Goal: Contribute content: Add original content to the website for others to see

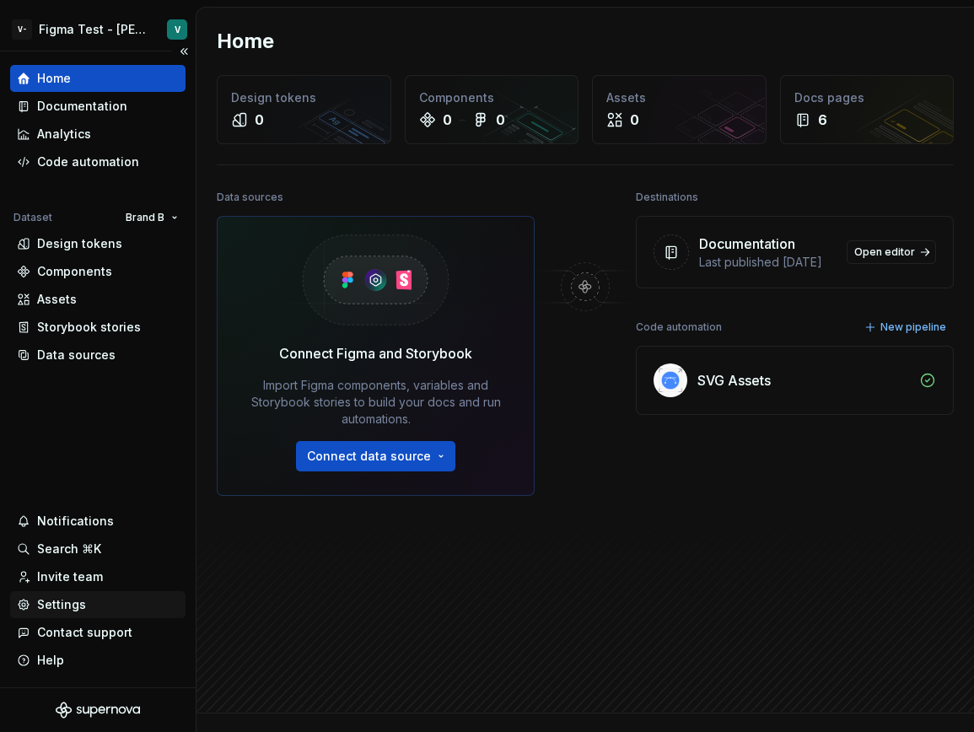
click at [81, 607] on div "Settings" at bounding box center [61, 604] width 49 height 17
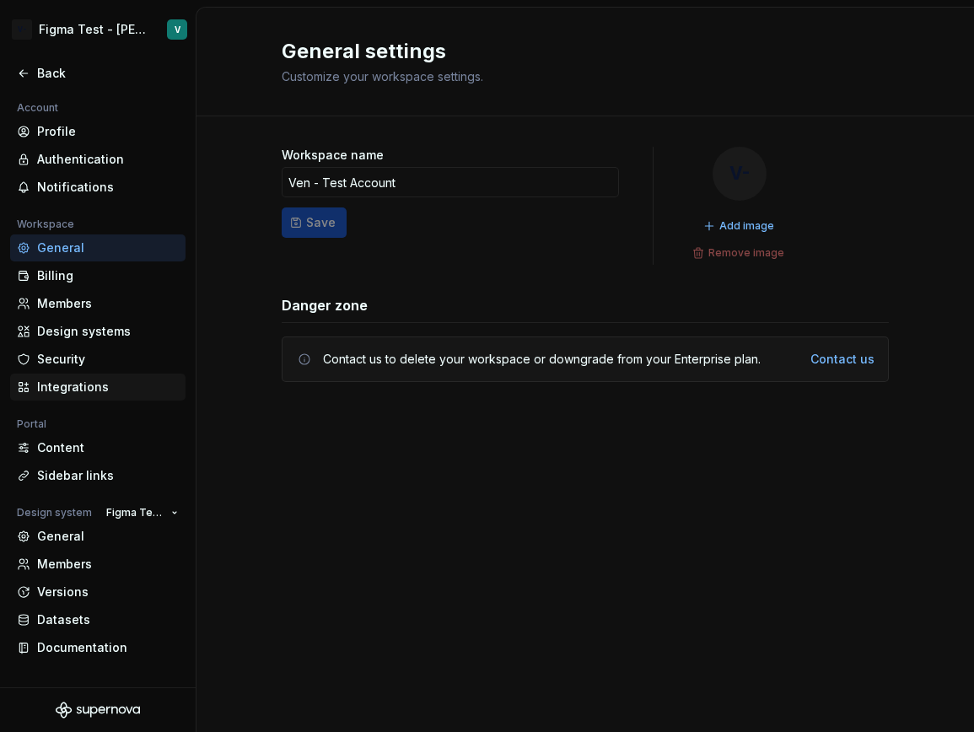
click at [122, 394] on div "Integrations" at bounding box center [108, 386] width 142 height 17
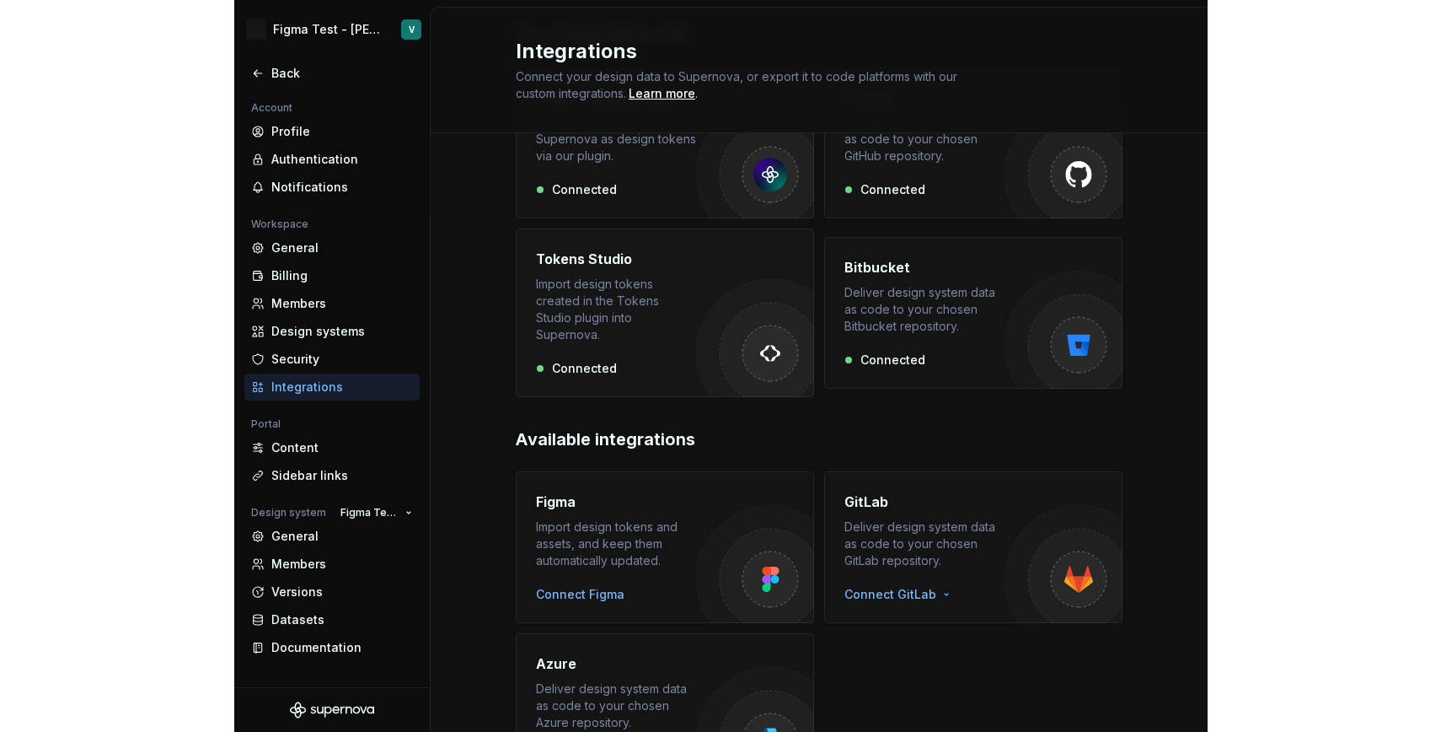
scroll to position [133, 0]
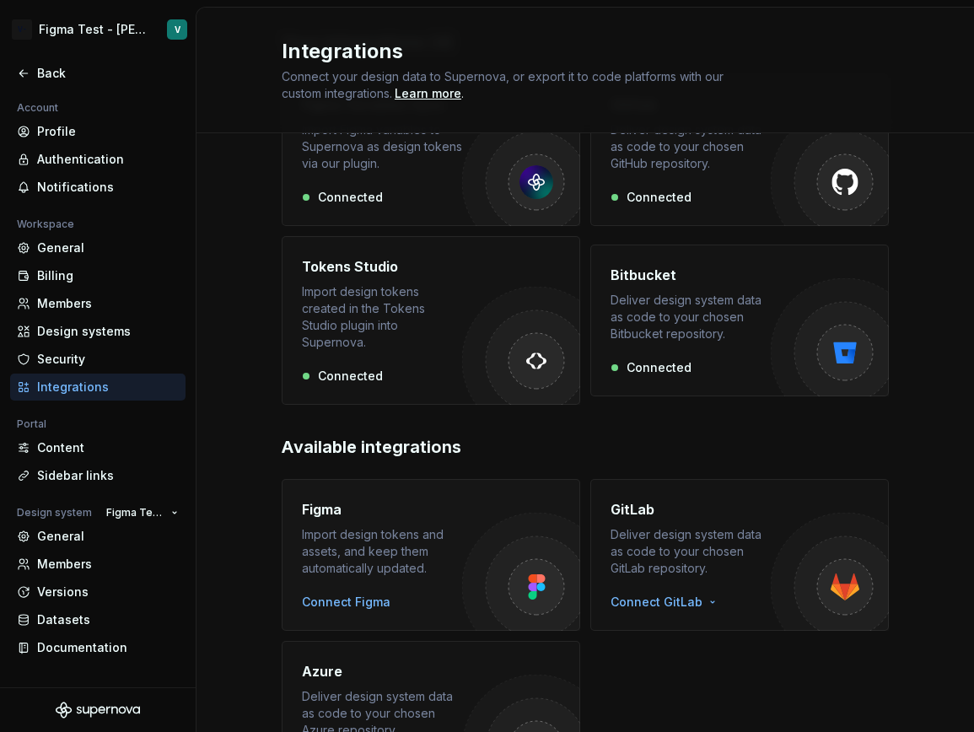
click at [465, 513] on img "button" at bounding box center [521, 572] width 118 height 118
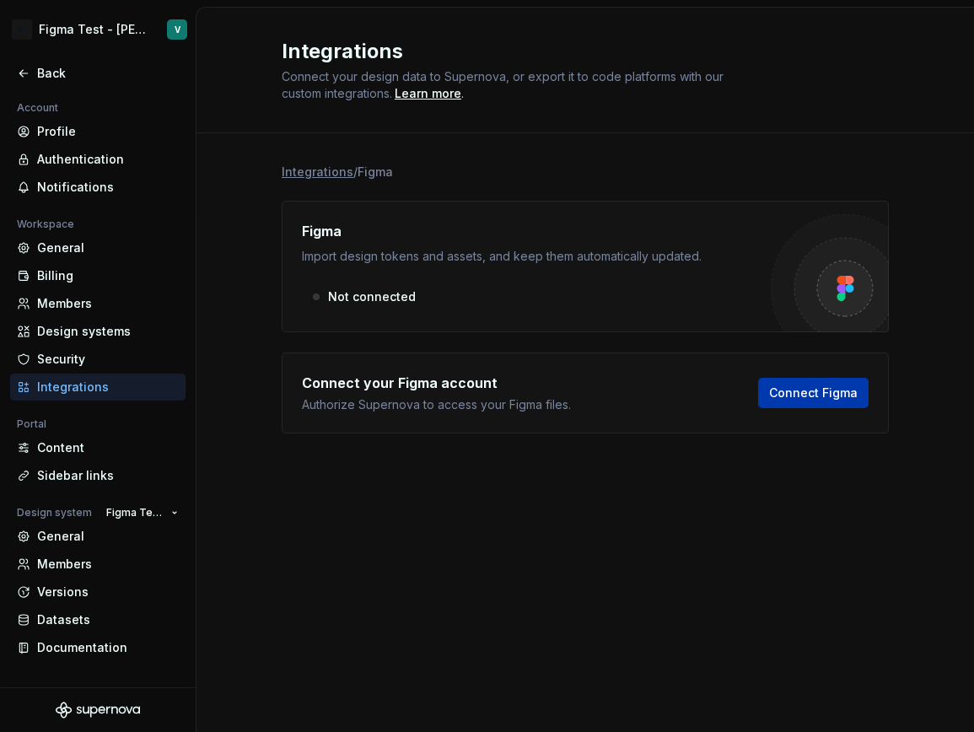
click at [761, 389] on button "Connect Figma" at bounding box center [813, 393] width 110 height 30
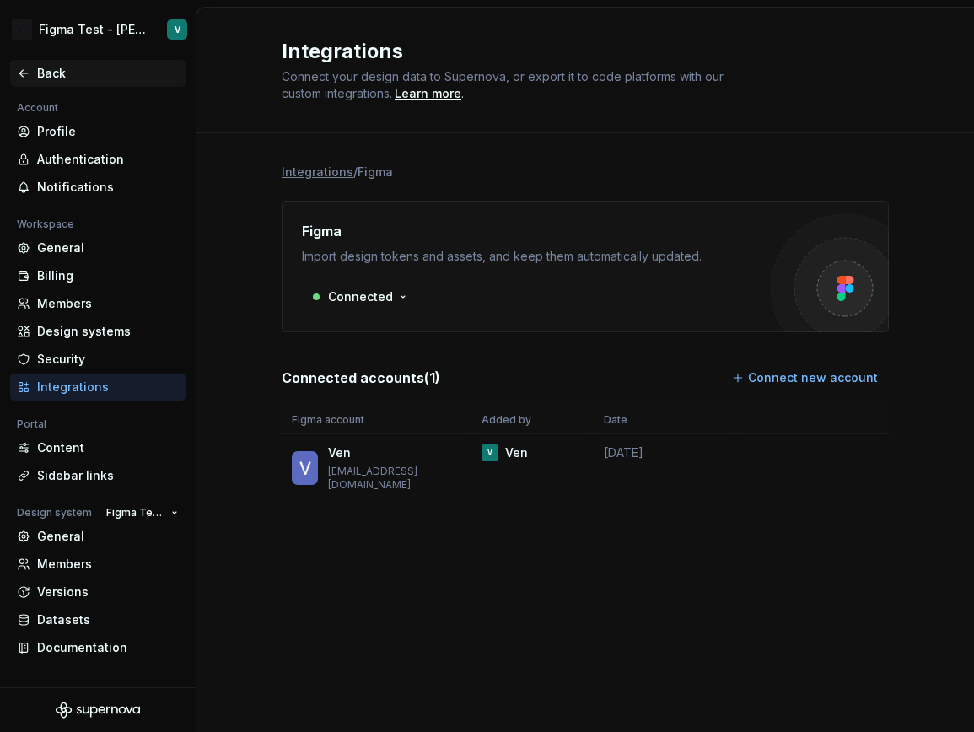
click at [58, 73] on div "Back" at bounding box center [108, 73] width 142 height 17
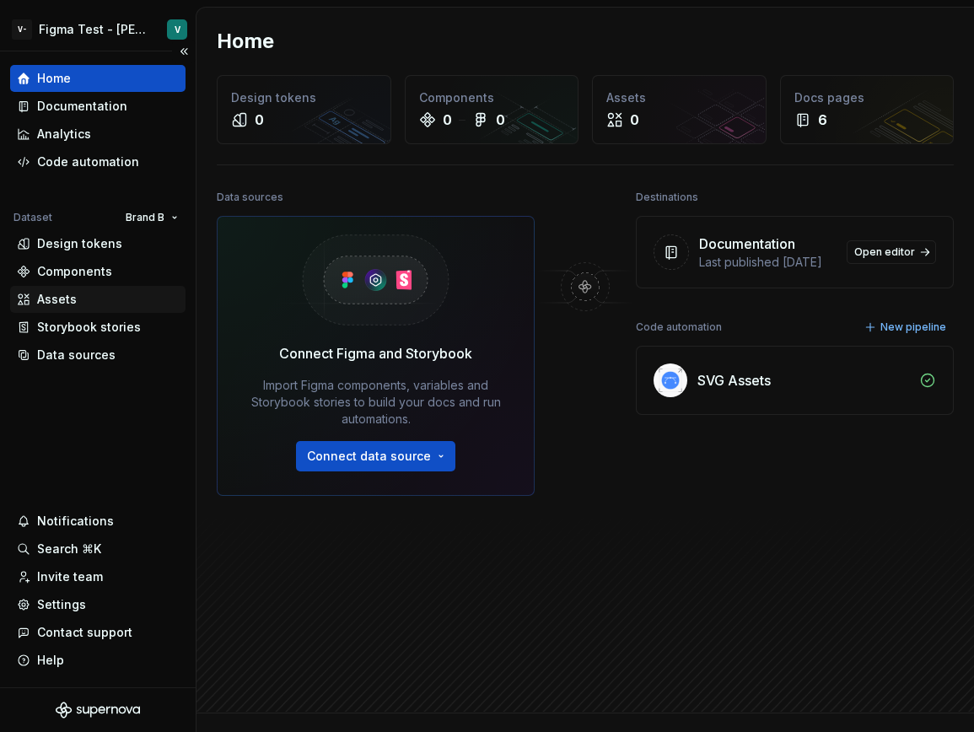
click at [80, 296] on div "Assets" at bounding box center [98, 299] width 162 height 17
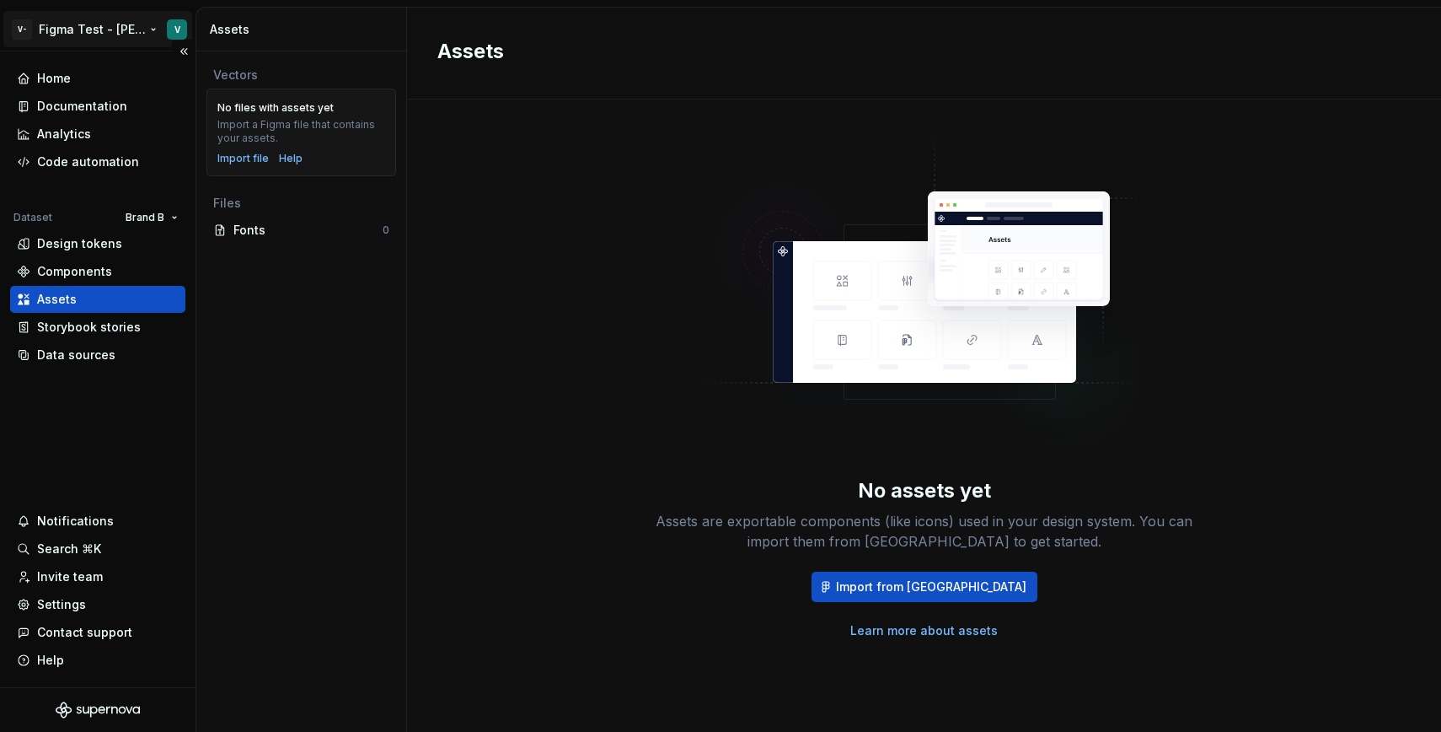
click at [136, 33] on html "V- Figma Test - [PERSON_NAME] V Home Documentation Analytics Code automation Da…" at bounding box center [720, 366] width 1441 height 732
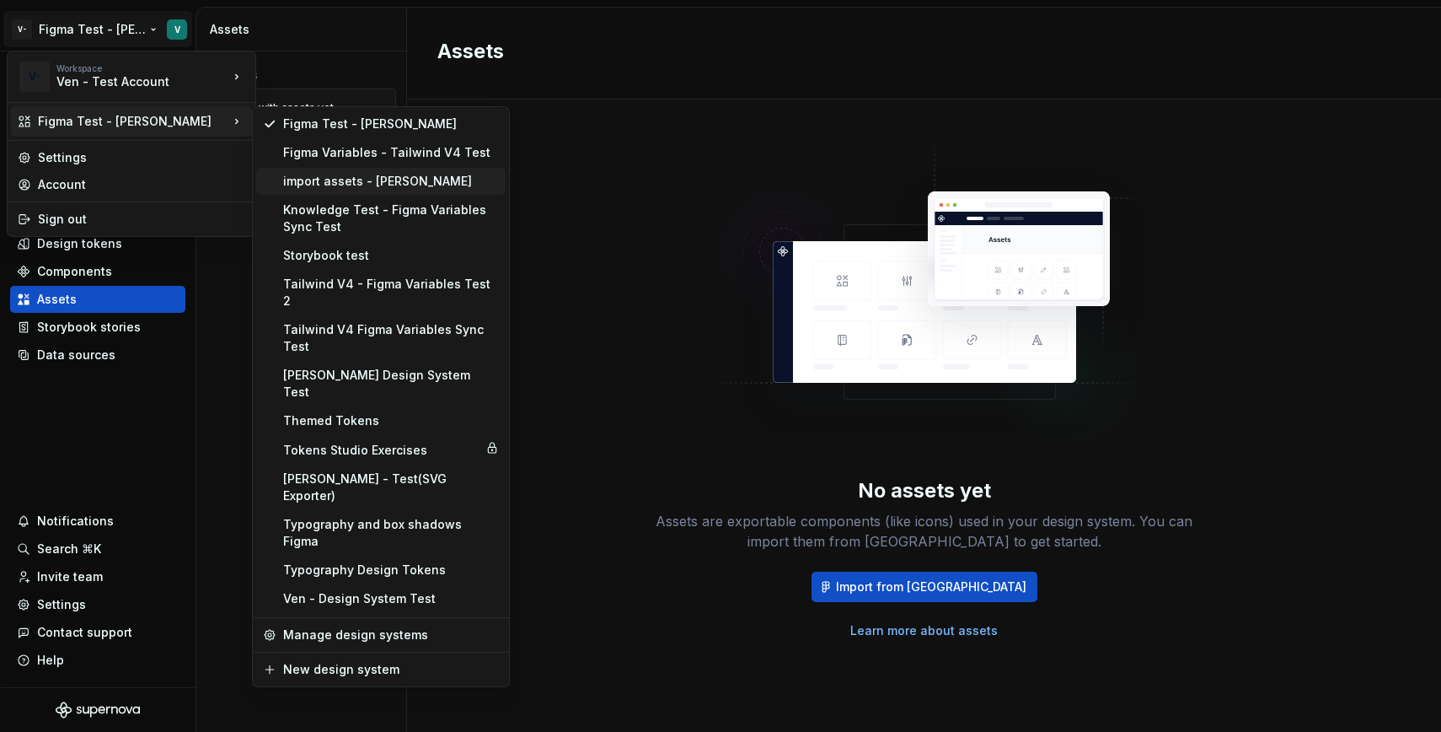
click at [381, 181] on div "import assets - [PERSON_NAME]" at bounding box center [391, 181] width 216 height 17
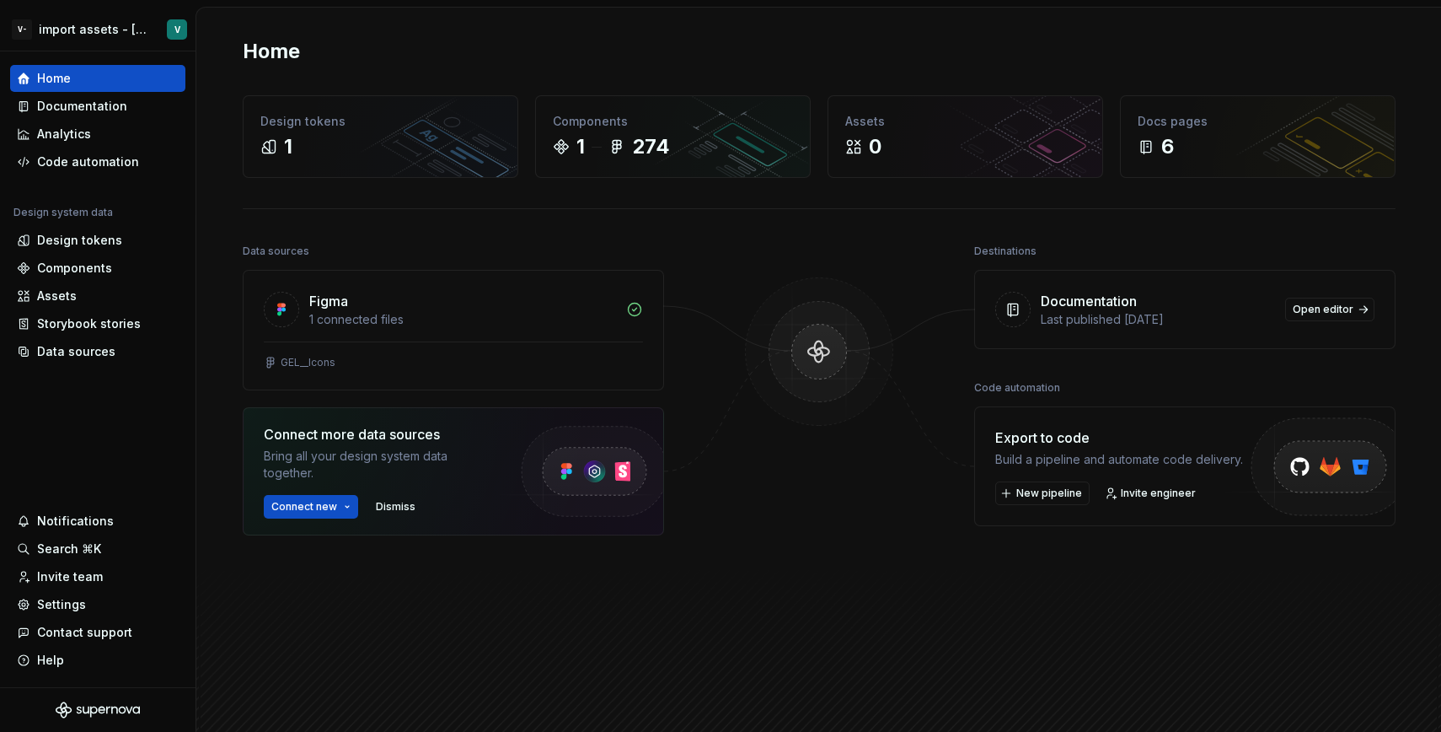
click at [815, 502] on div at bounding box center [819, 458] width 169 height 439
click at [99, 352] on div "Data sources" at bounding box center [76, 351] width 78 height 17
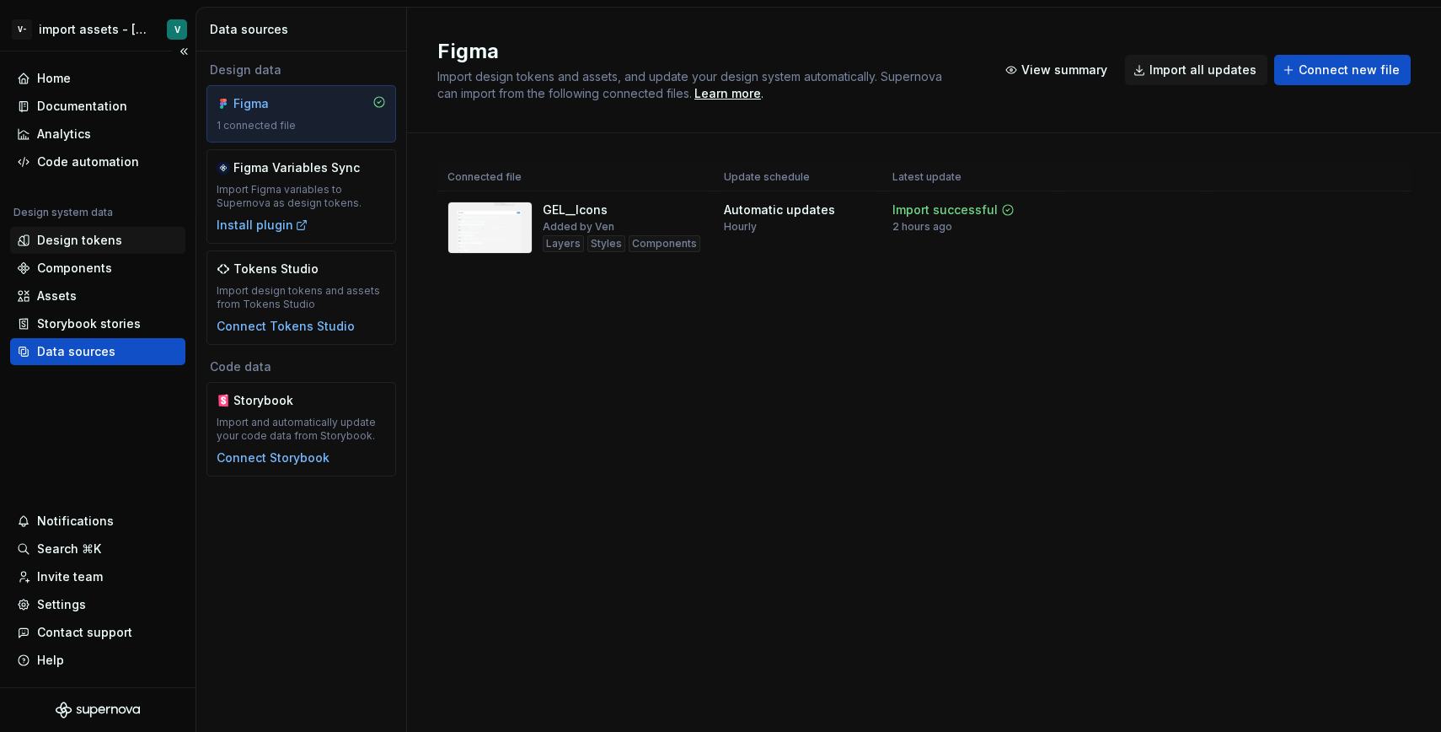
click at [60, 229] on div "Design tokens" at bounding box center [97, 240] width 175 height 27
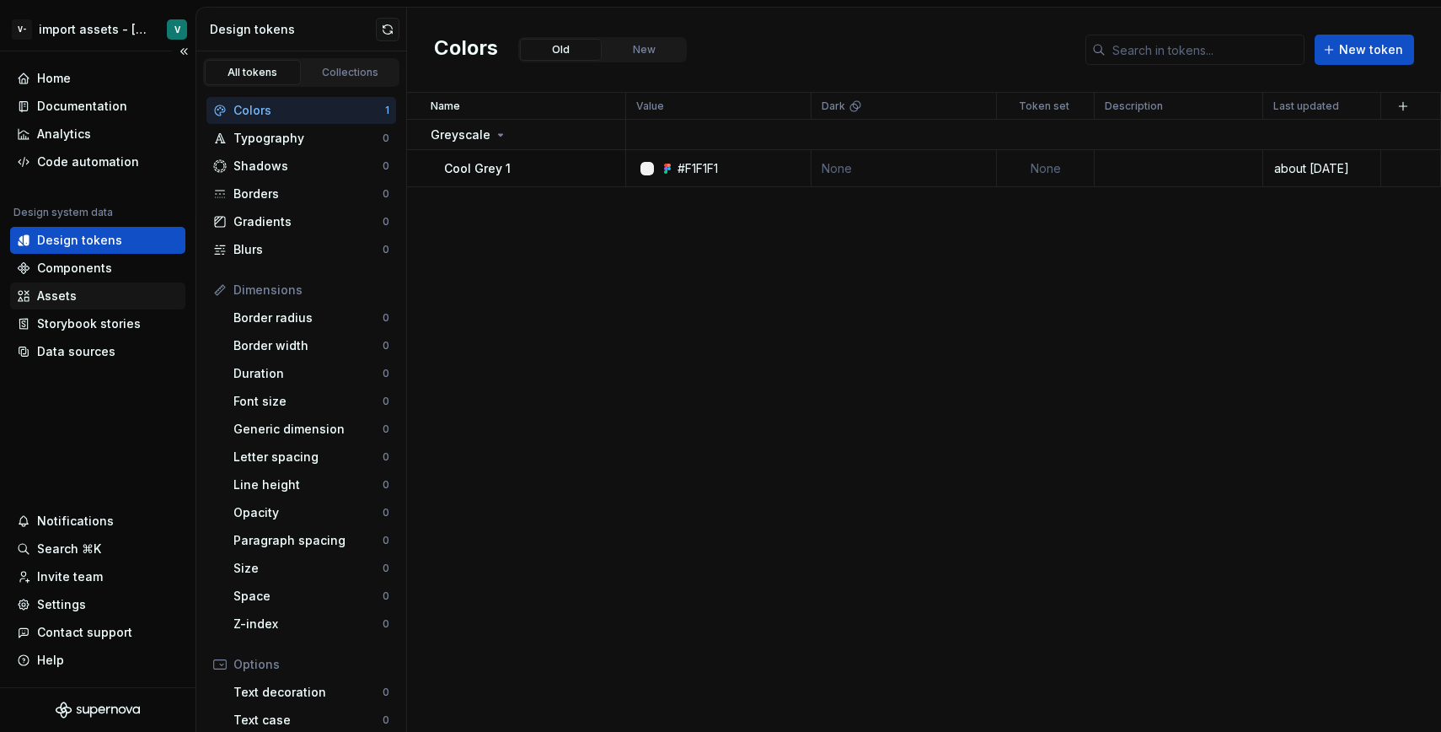
click at [75, 294] on div "Assets" at bounding box center [57, 295] width 40 height 17
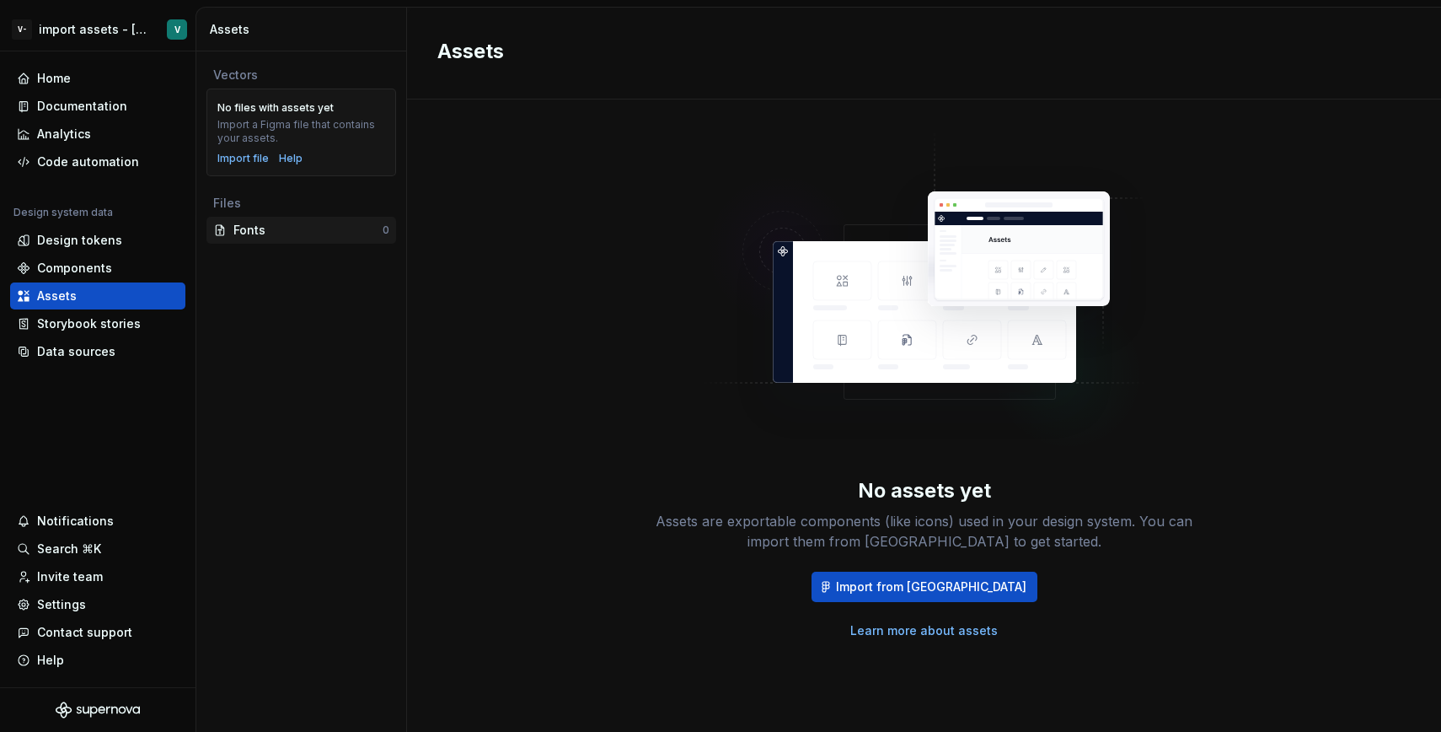
click at [329, 241] on div "Fonts 0" at bounding box center [302, 230] width 190 height 27
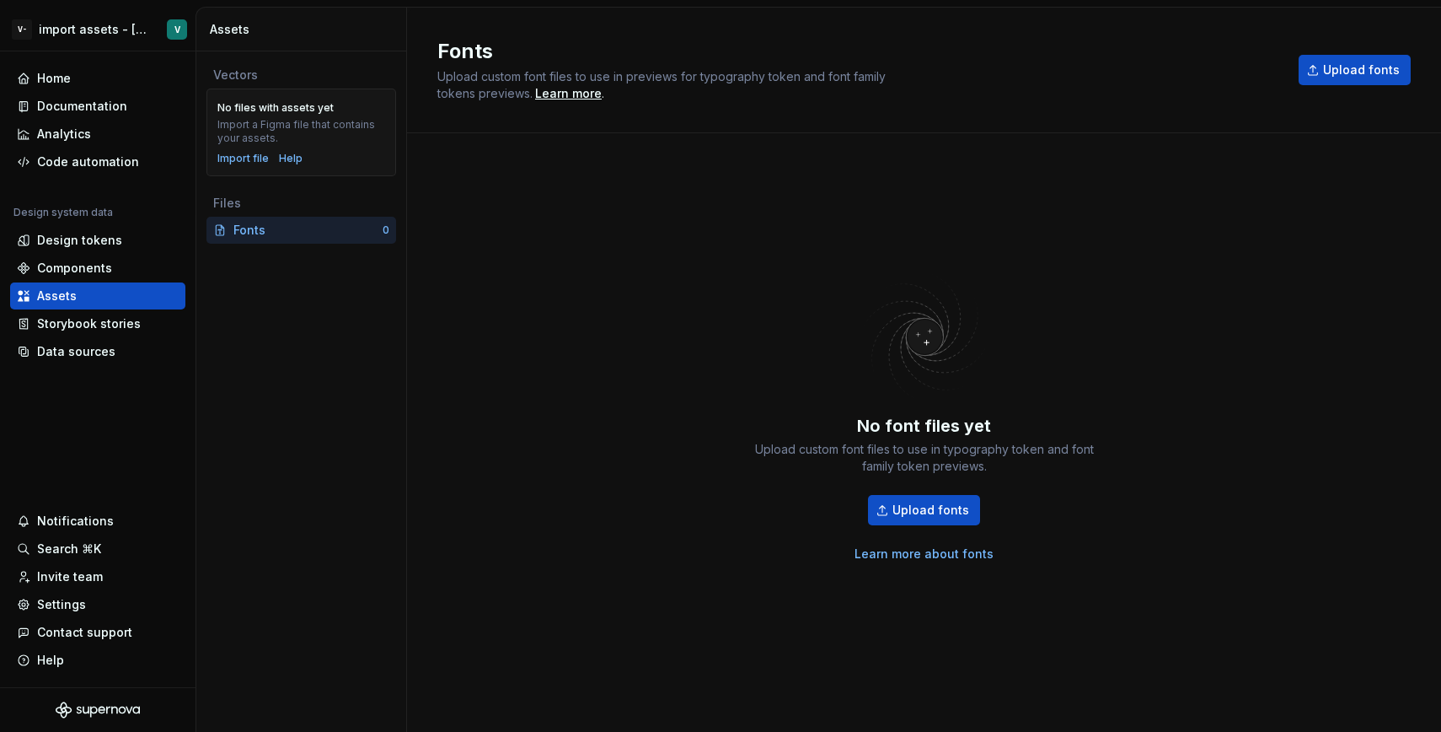
click at [330, 99] on div "No files with assets yet Import a Figma file that contains your assets. Import …" at bounding box center [301, 132] width 168 height 66
click at [101, 19] on html "V- import assets - [PERSON_NAME] Home Documentation Analytics Code automation D…" at bounding box center [720, 366] width 1441 height 732
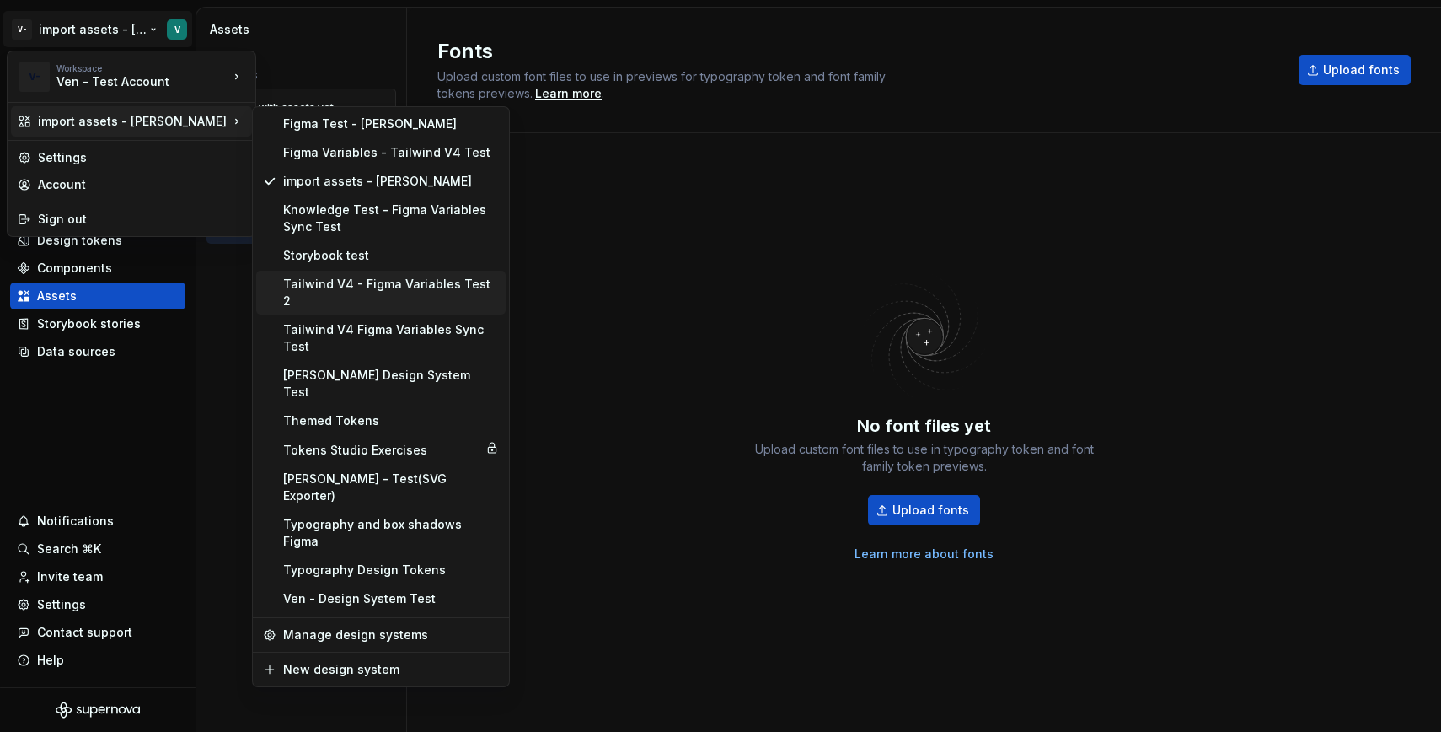
click at [406, 277] on div "Tailwind V4 - Figma Variables Test 2" at bounding box center [391, 293] width 216 height 34
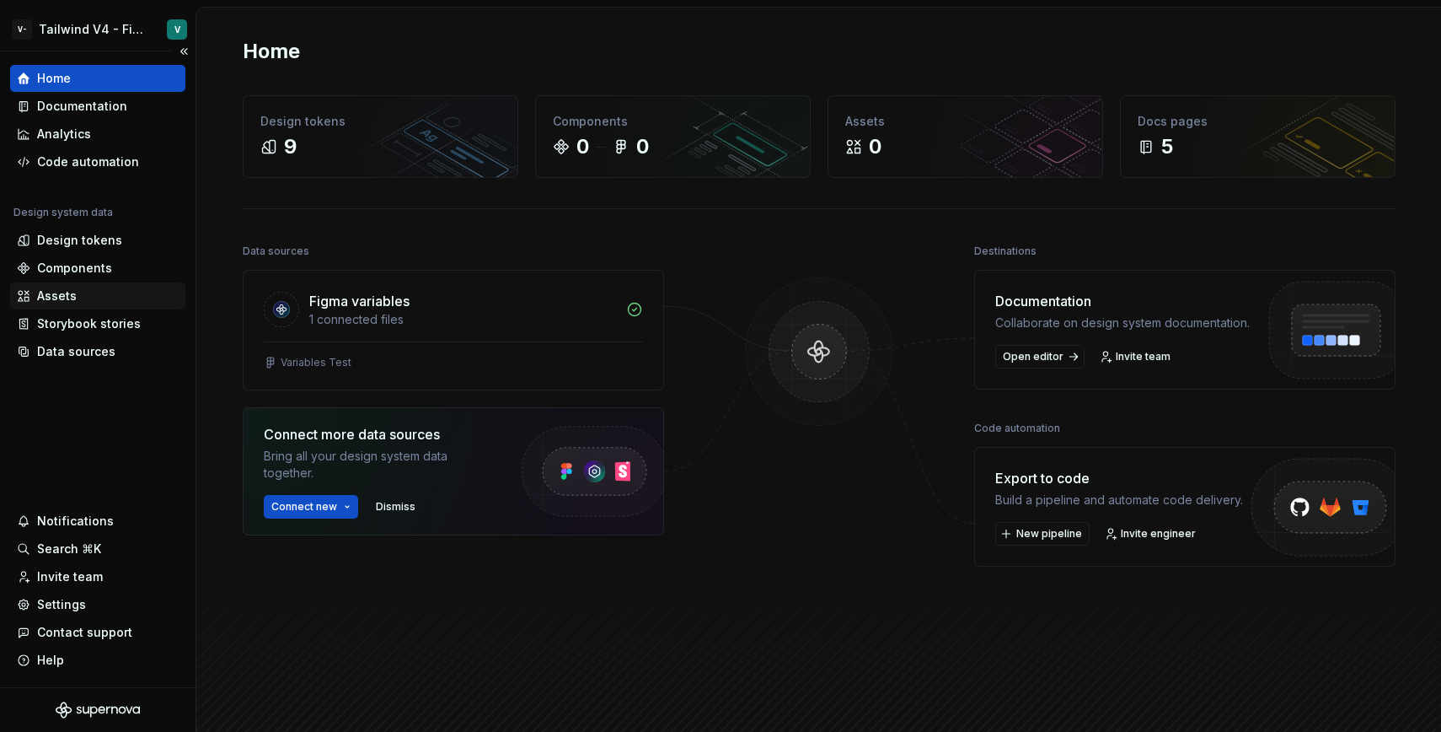
click at [110, 298] on div "Assets" at bounding box center [98, 295] width 162 height 17
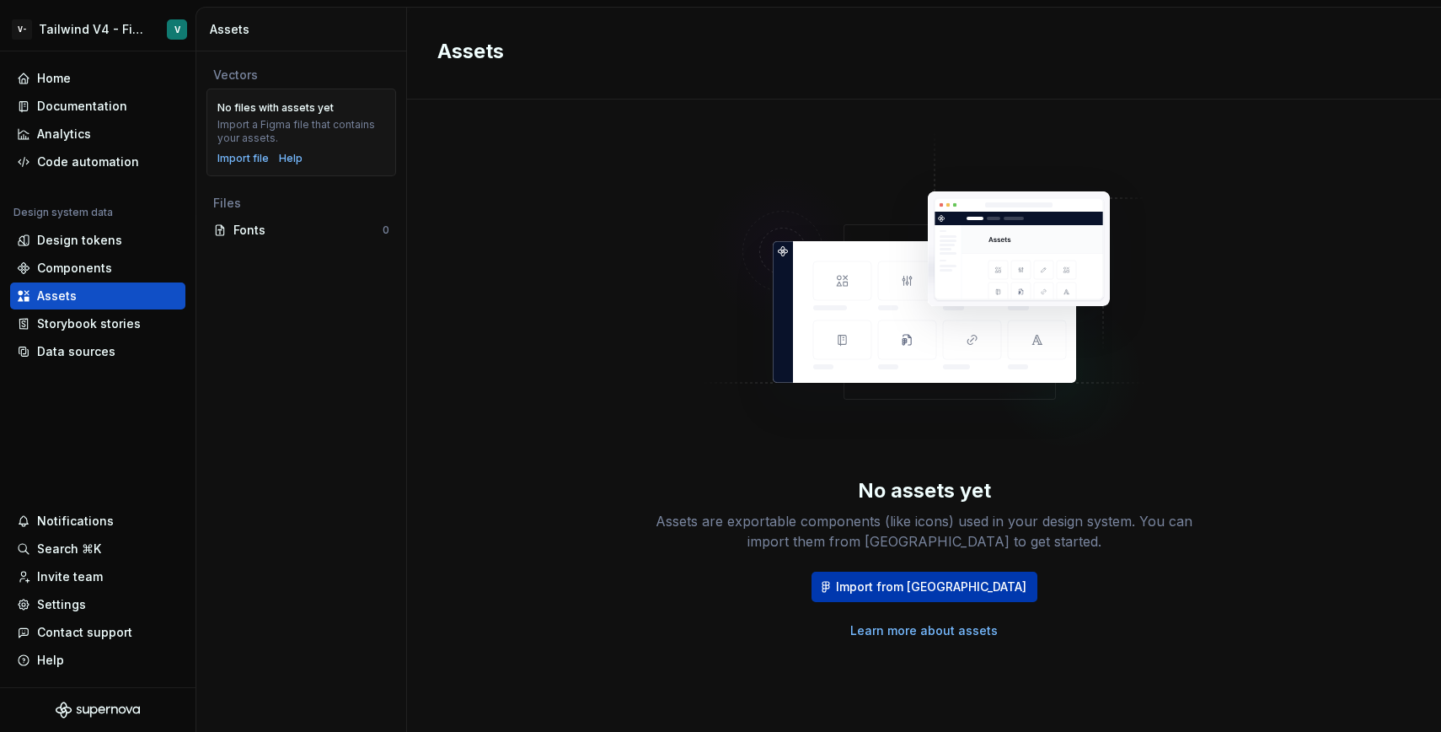
click at [933, 585] on span "Import from [GEOGRAPHIC_DATA]" at bounding box center [931, 586] width 191 height 17
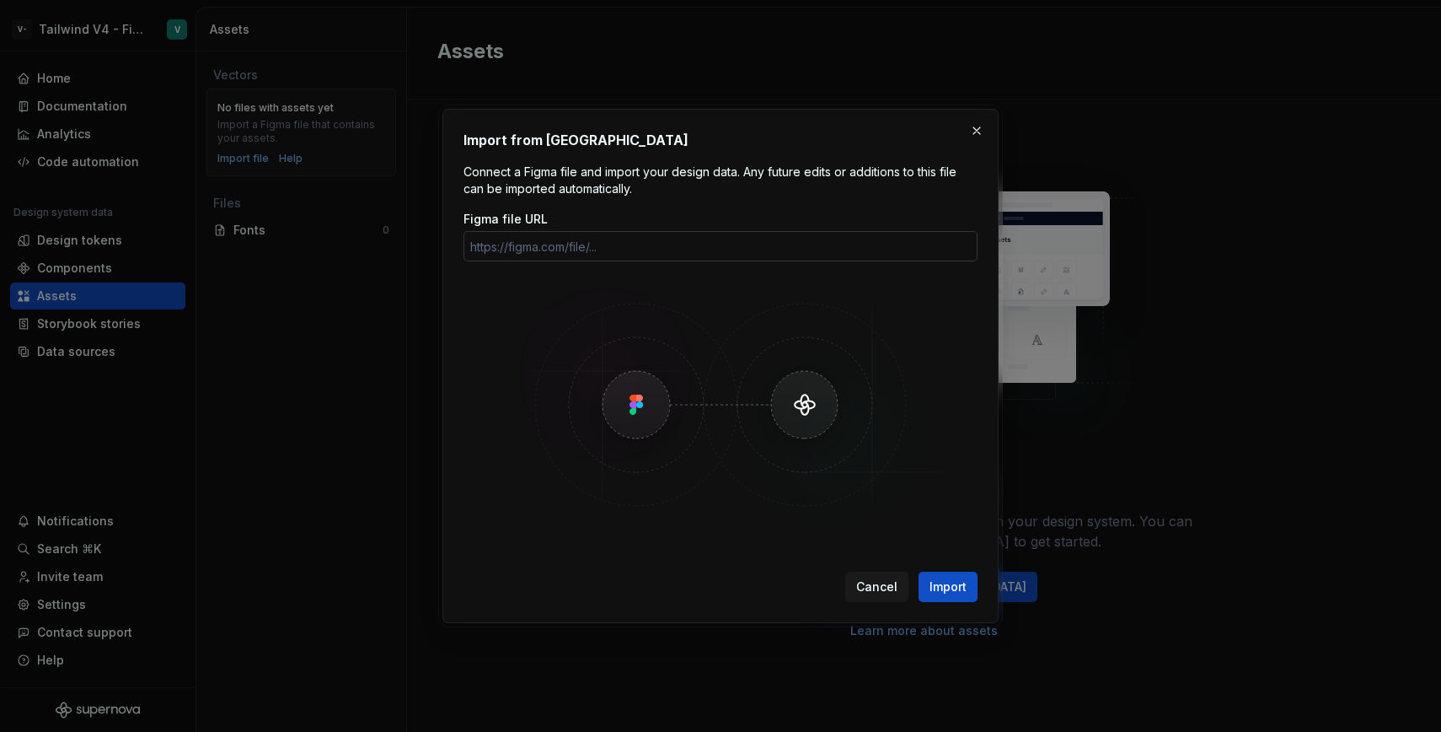
click at [665, 246] on input "Figma file URL" at bounding box center [721, 246] width 514 height 30
click at [981, 132] on button "button" at bounding box center [977, 131] width 24 height 24
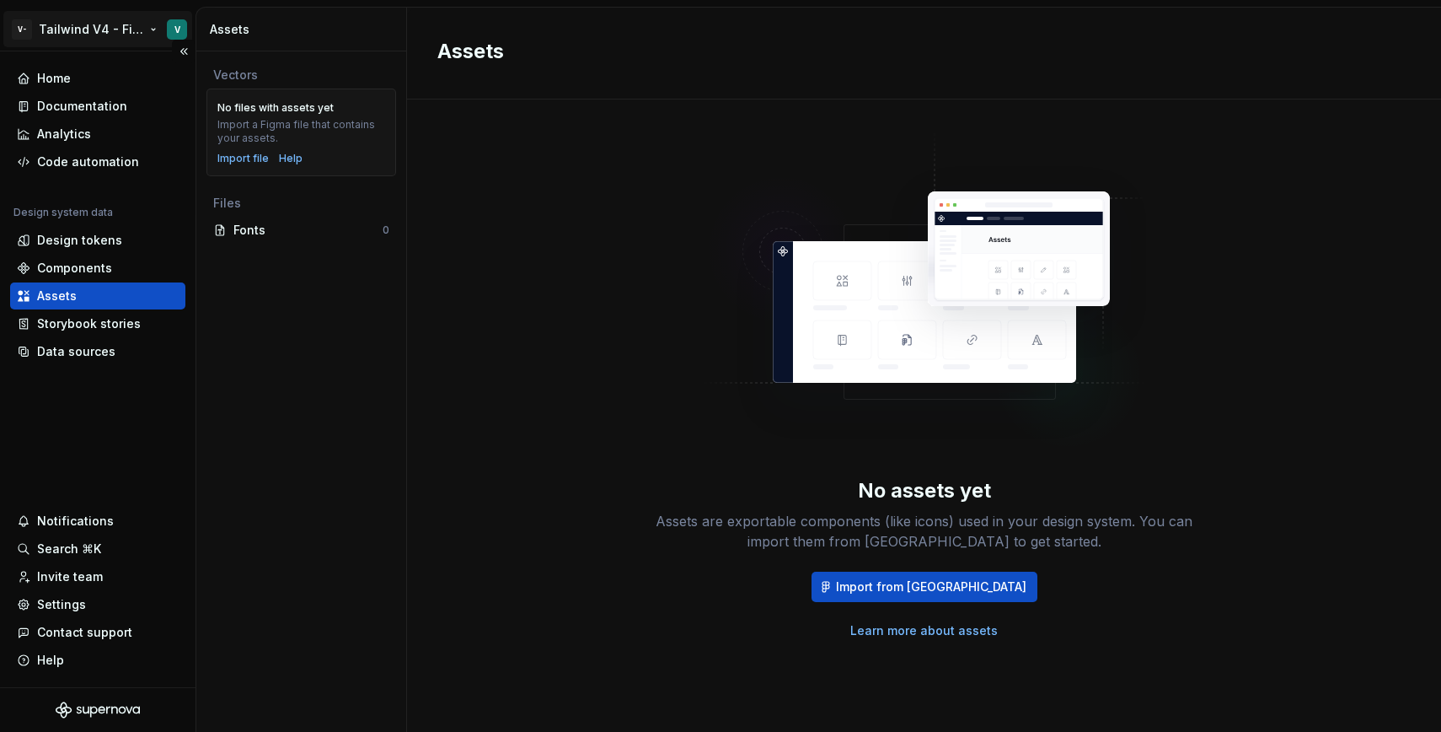
click at [100, 23] on html "V- Tailwind V4 - Figma Variables Test 2 V Home Documentation Analytics Code aut…" at bounding box center [720, 366] width 1441 height 732
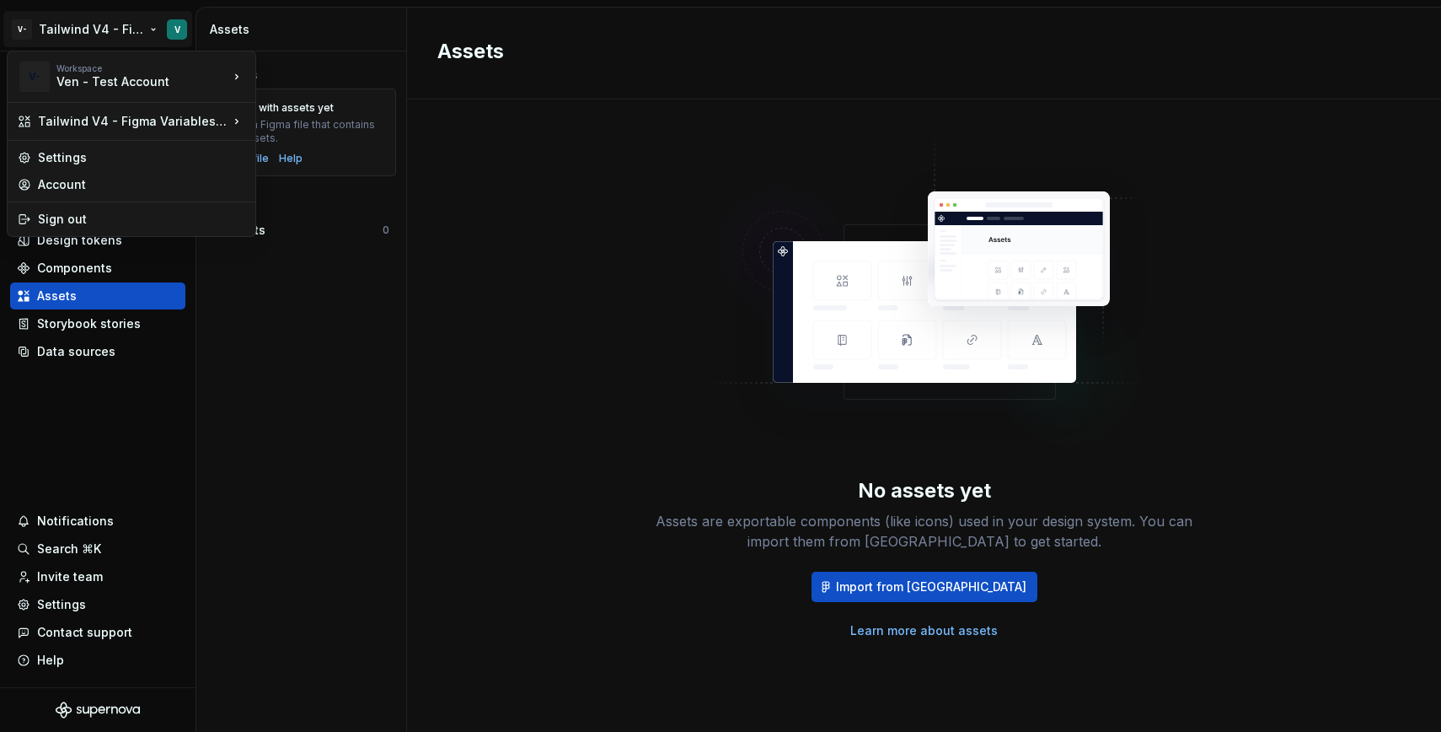
click at [389, 354] on html "V- Tailwind V4 - Figma Variables Test 2 V Home Documentation Analytics Code aut…" at bounding box center [720, 366] width 1441 height 732
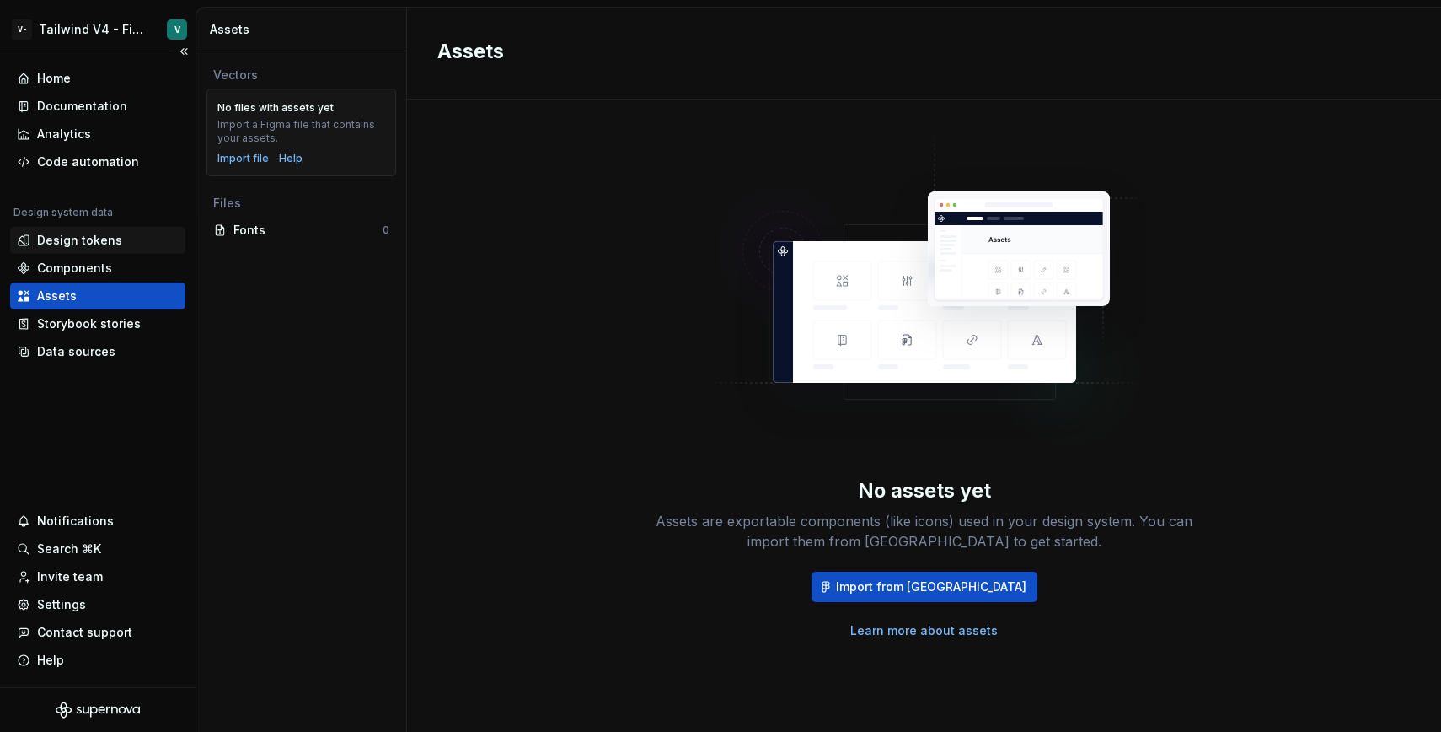
click at [138, 235] on div "Design tokens" at bounding box center [98, 240] width 162 height 17
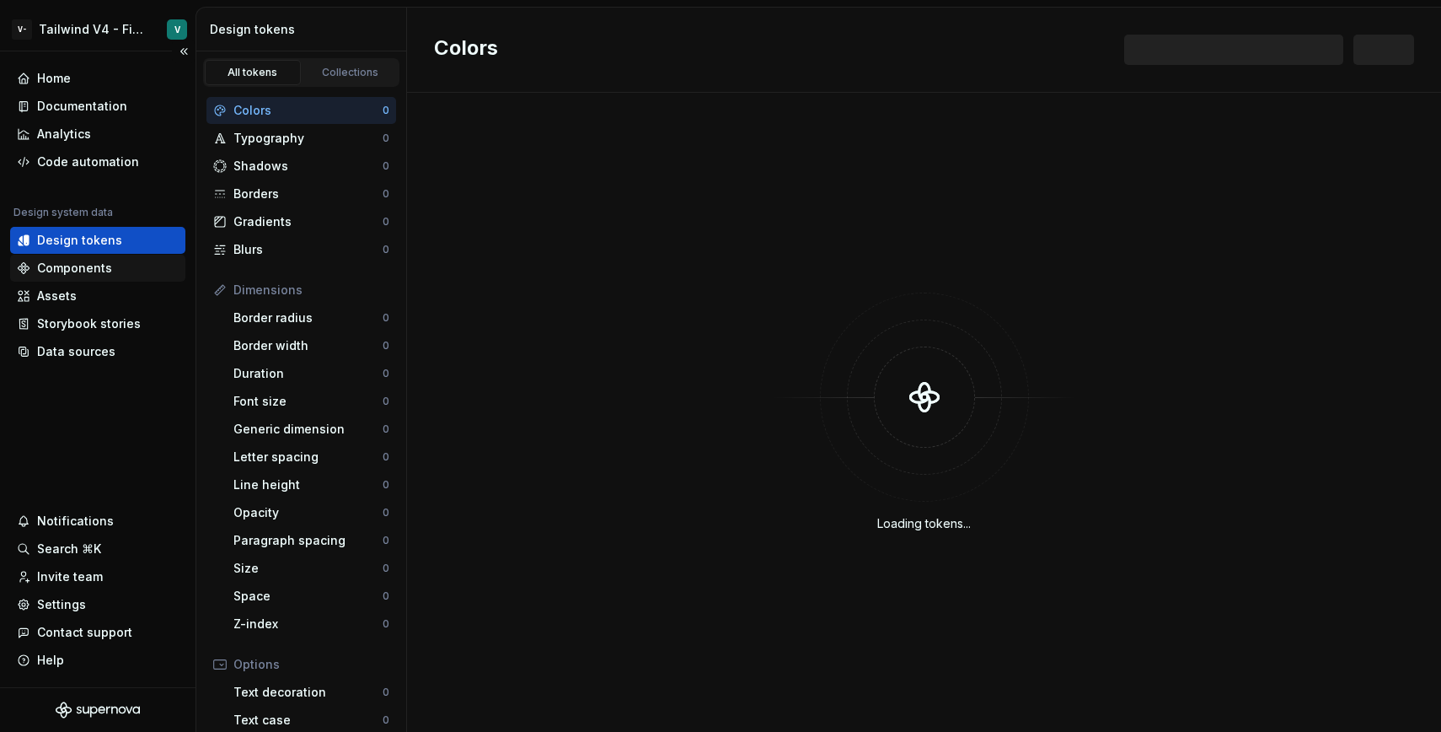
click at [132, 266] on div "Components" at bounding box center [98, 268] width 162 height 17
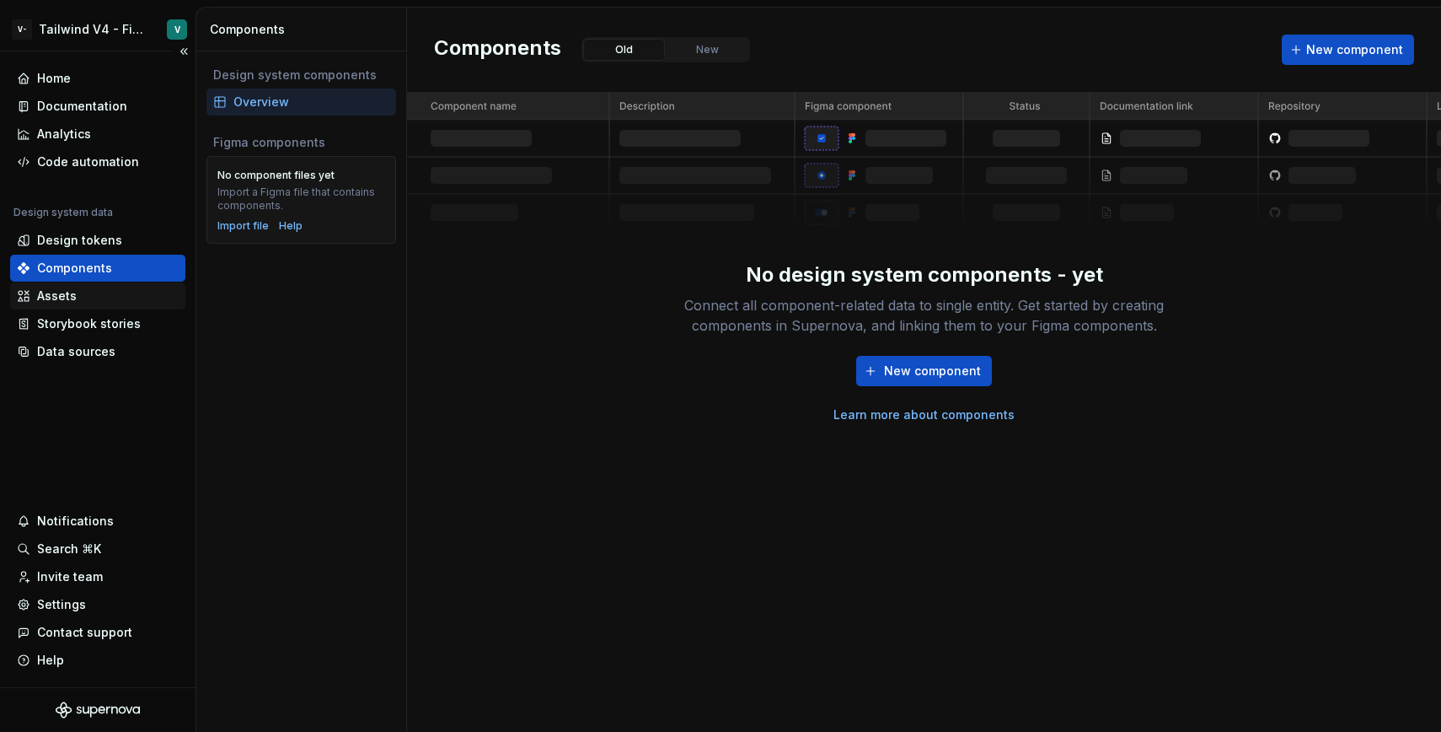
click at [105, 305] on div "Assets" at bounding box center [97, 295] width 175 height 27
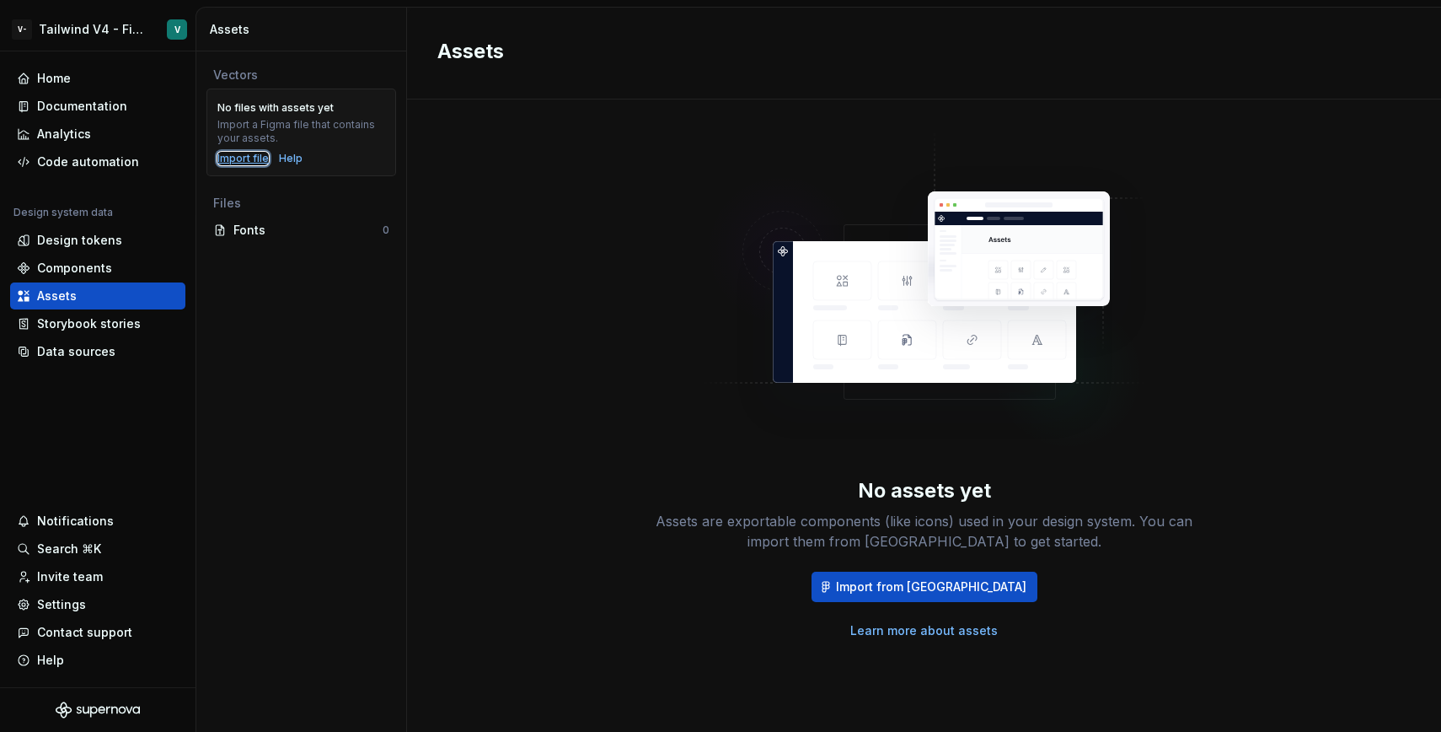
click at [258, 157] on div "Import file" at bounding box center [242, 158] width 51 height 13
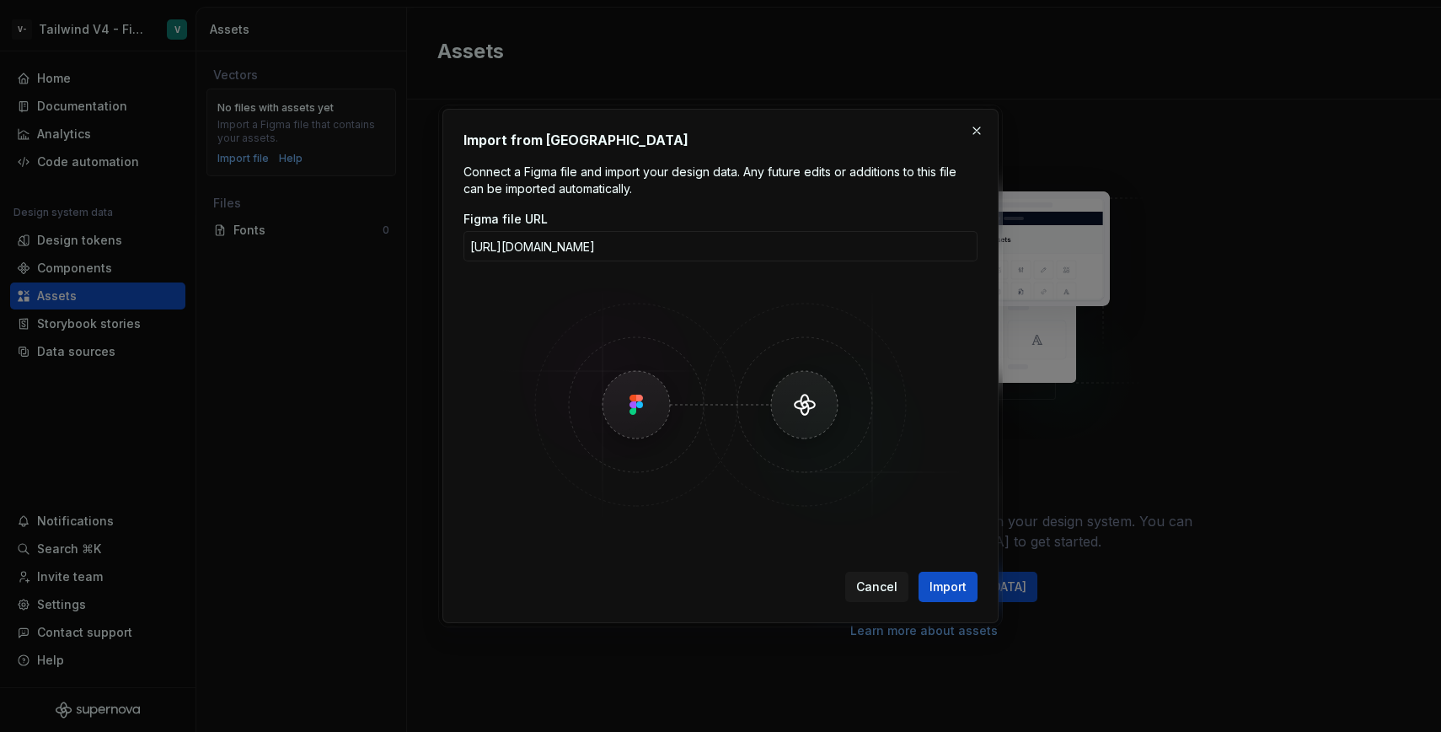
scroll to position [0, 224]
type input "[URL][DOMAIN_NAME]"
click at [953, 592] on span "Import" at bounding box center [948, 586] width 37 height 17
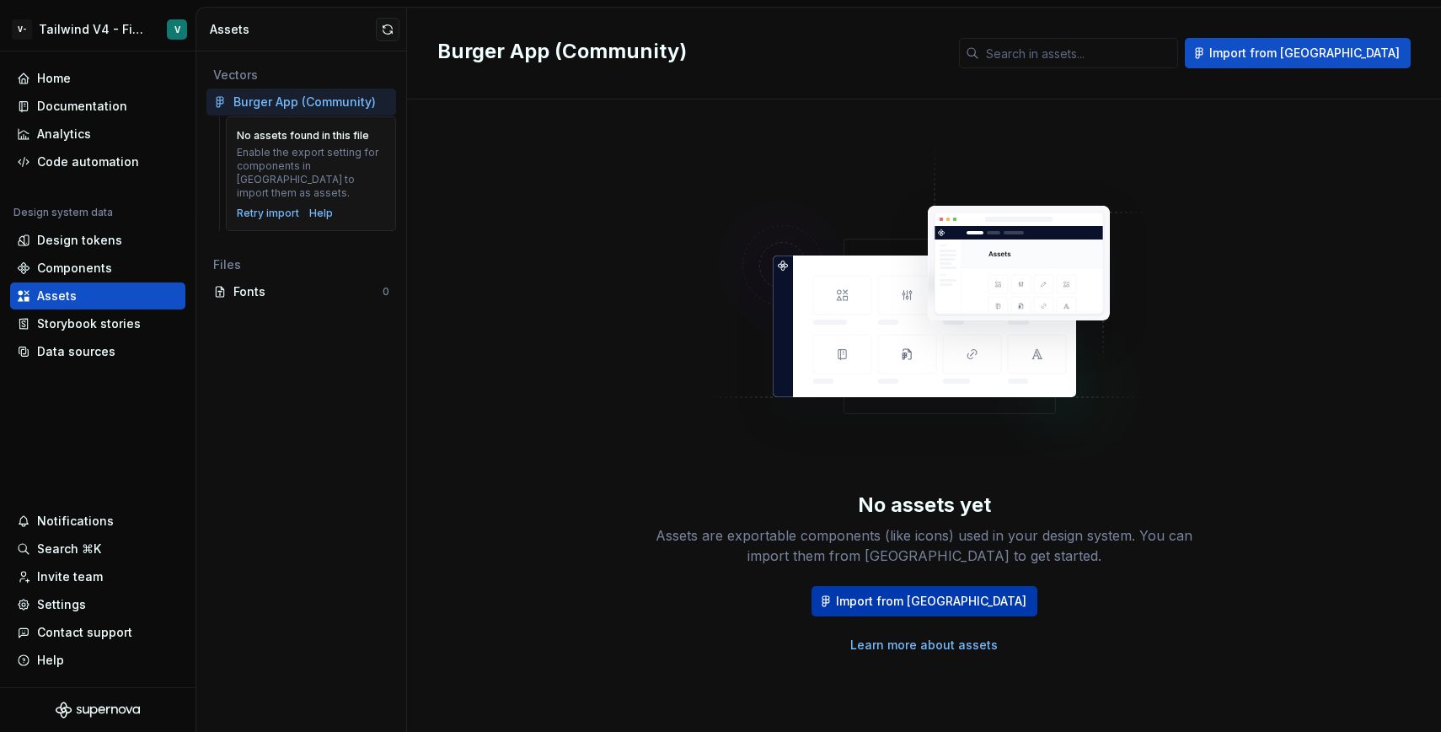
click at [889, 604] on span "Import from [GEOGRAPHIC_DATA]" at bounding box center [931, 601] width 191 height 17
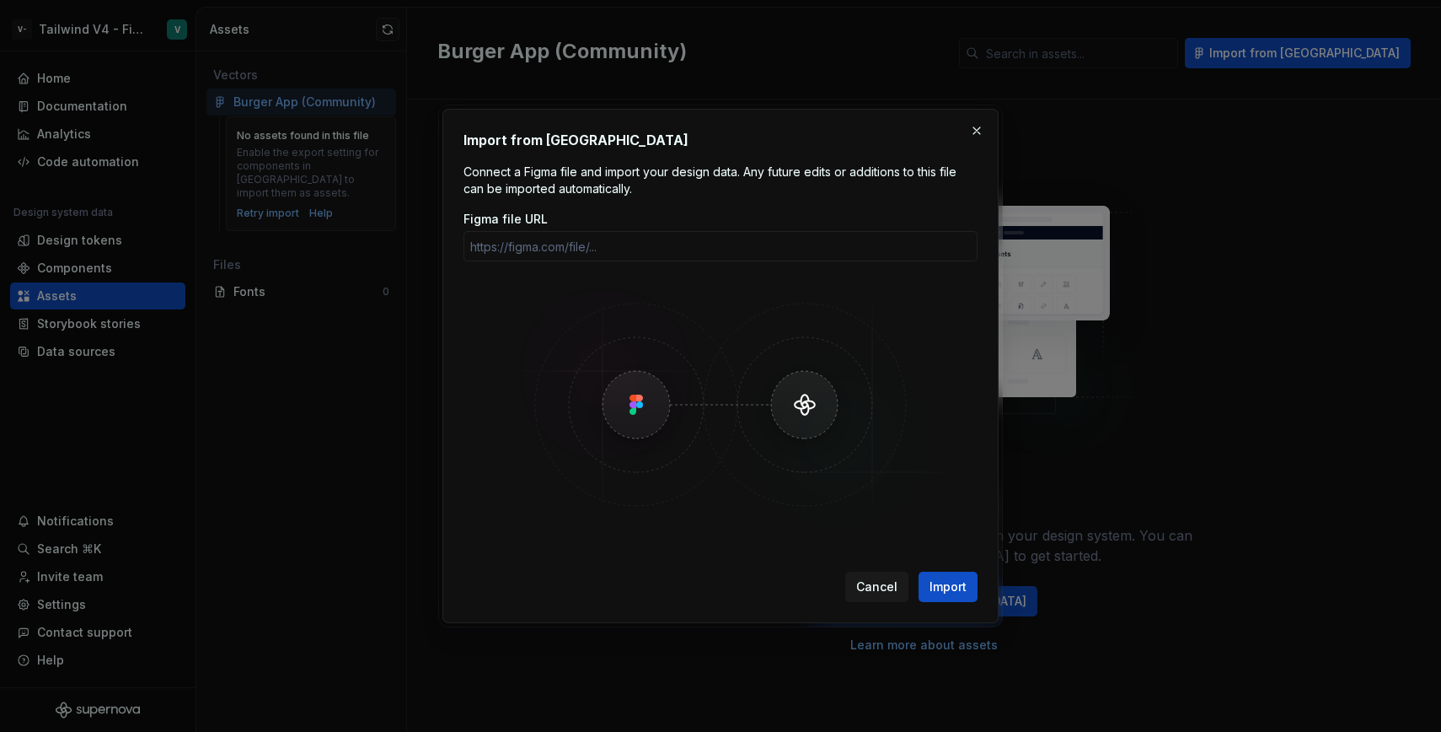
type input "[URL][DOMAIN_NAME]"
click at [958, 603] on div "Import from Figma Connect a Figma file and import your design data. Any future …" at bounding box center [721, 366] width 556 height 514
click at [953, 590] on span "Import" at bounding box center [948, 586] width 37 height 17
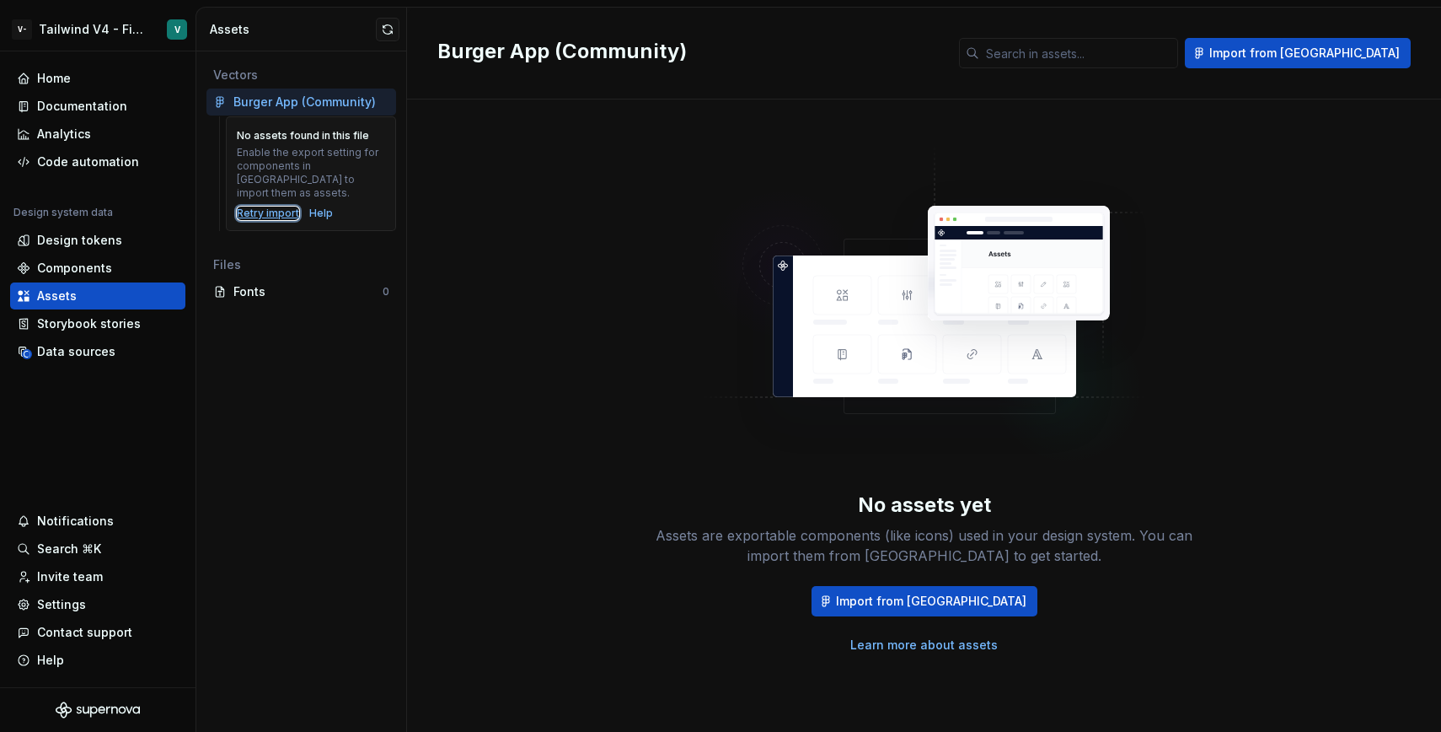
click at [260, 207] on div "Retry import" at bounding box center [268, 213] width 62 height 13
click at [74, 234] on div "Design tokens" at bounding box center [79, 240] width 85 height 17
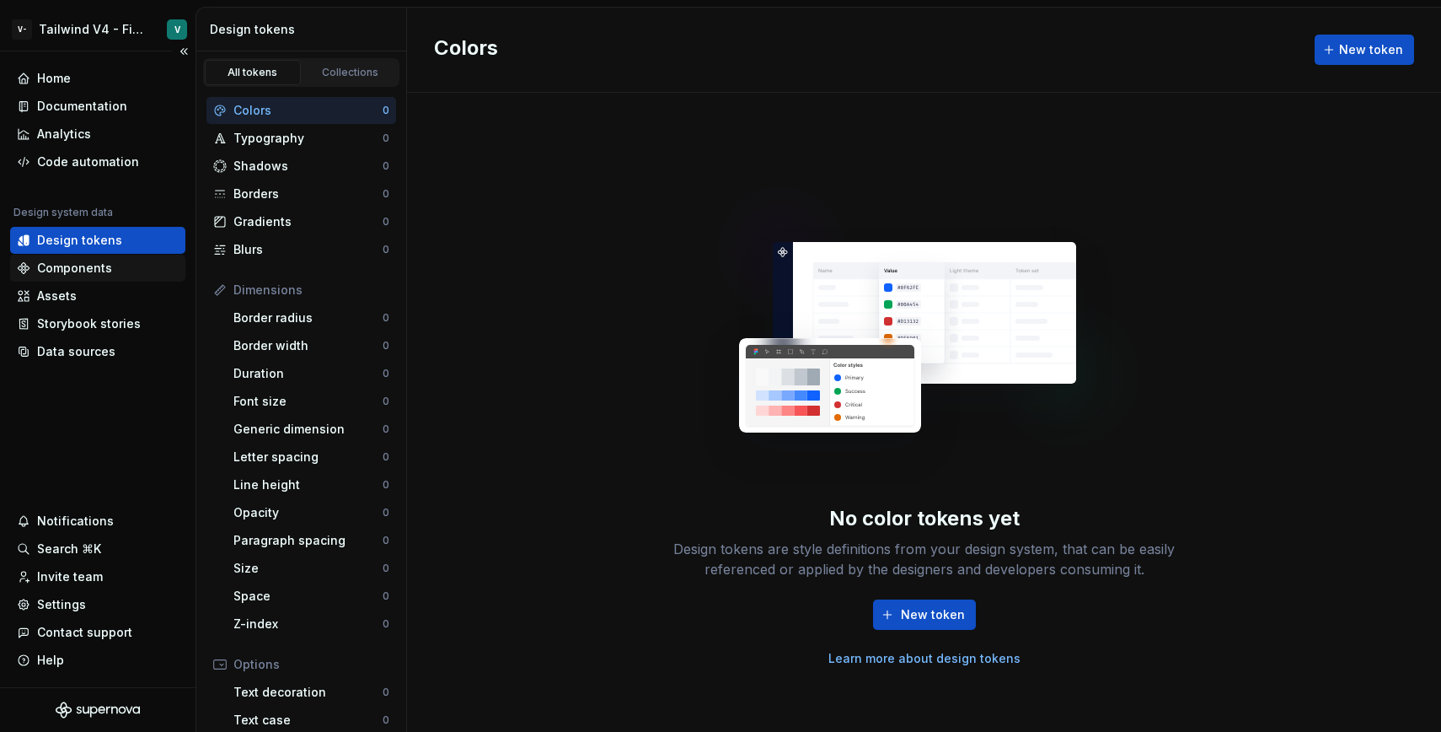
click at [52, 261] on div "Components" at bounding box center [74, 268] width 75 height 17
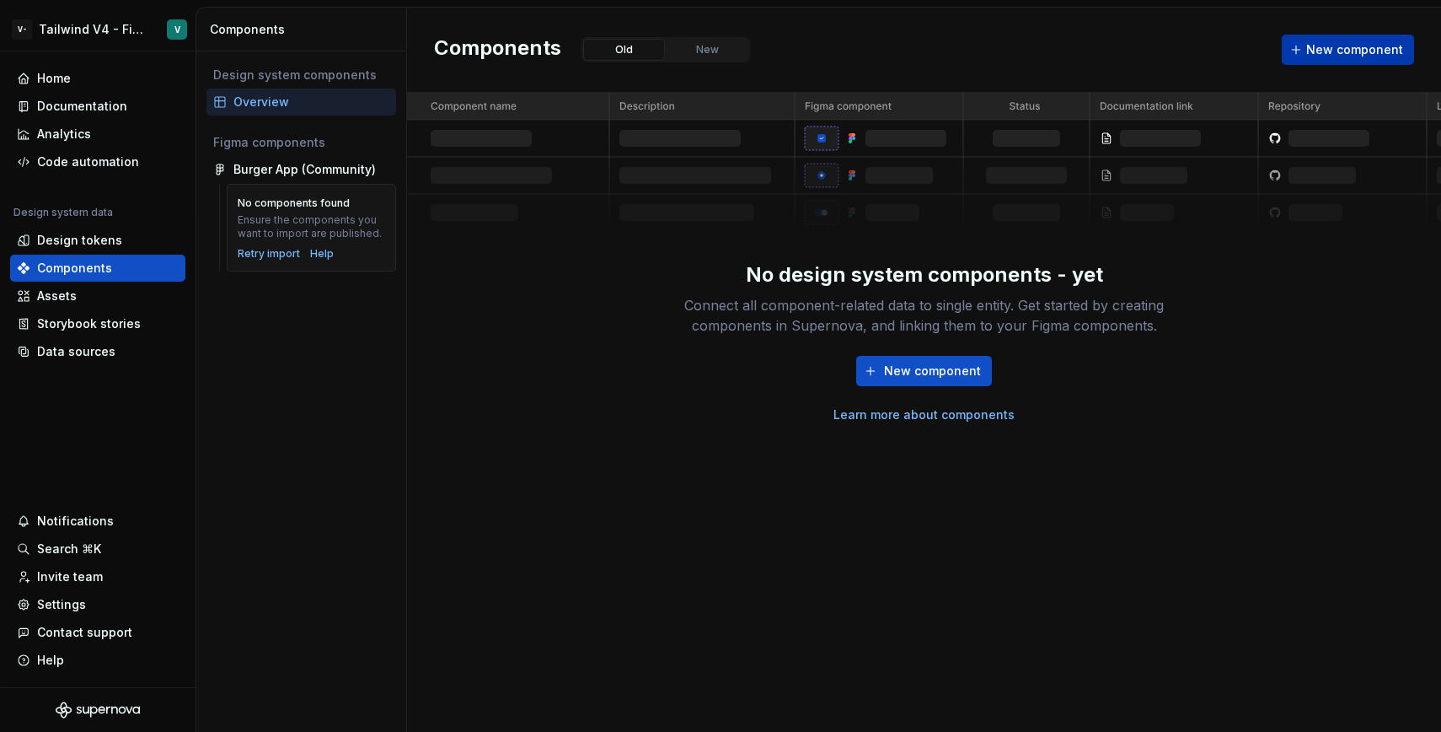
click at [1322, 60] on button "New component" at bounding box center [1348, 50] width 132 height 30
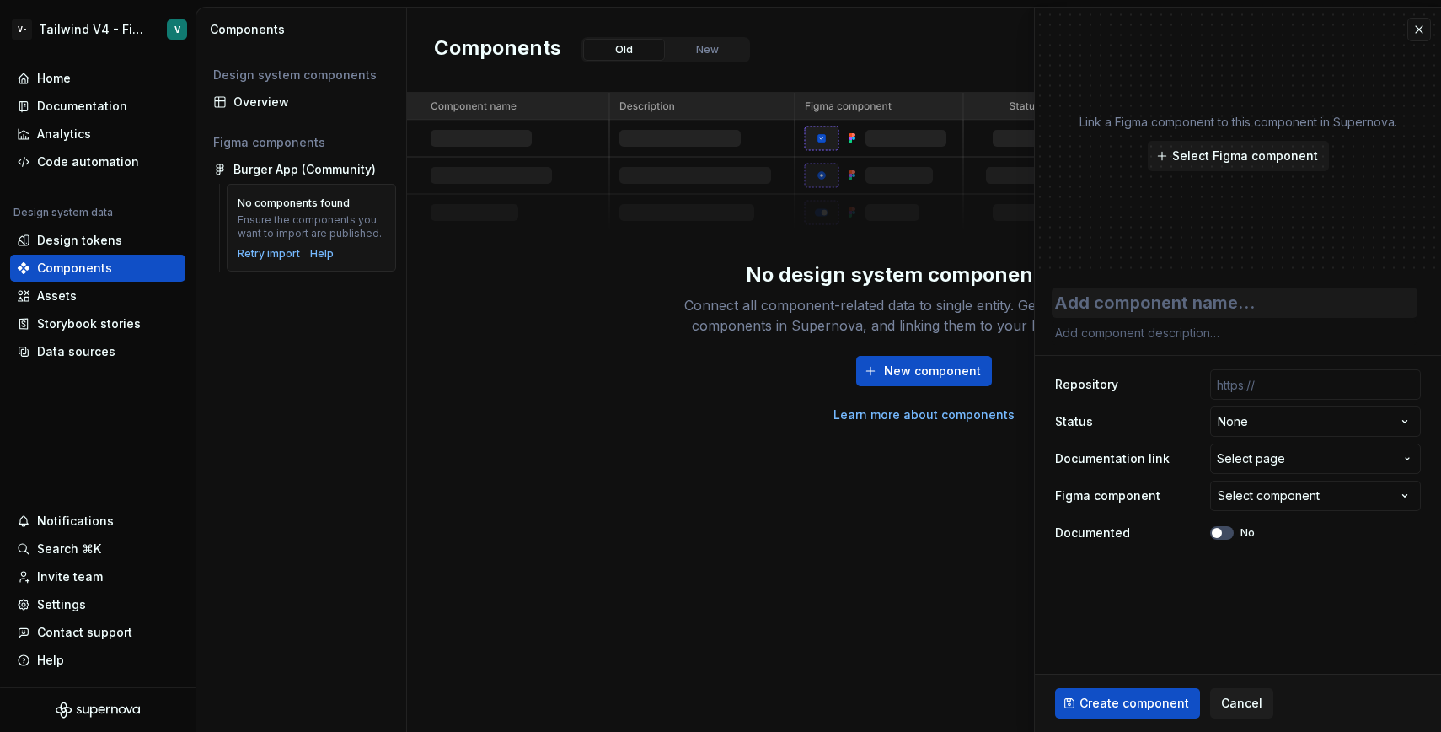
click at [1158, 304] on textarea at bounding box center [1235, 302] width 366 height 30
click at [1264, 389] on input "text" at bounding box center [1316, 384] width 211 height 30
click at [1262, 460] on span "Select page" at bounding box center [1251, 458] width 68 height 17
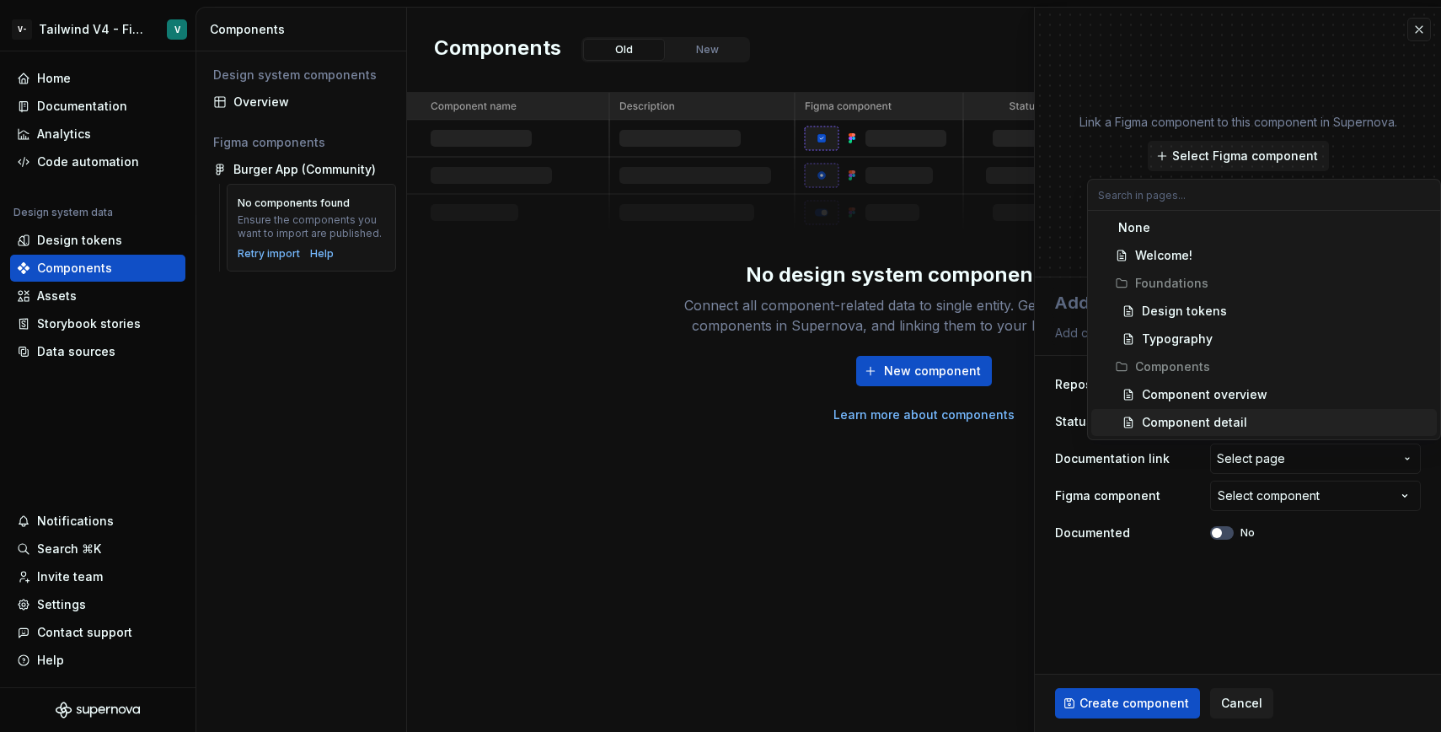
click at [1167, 490] on html "**********" at bounding box center [720, 366] width 1441 height 732
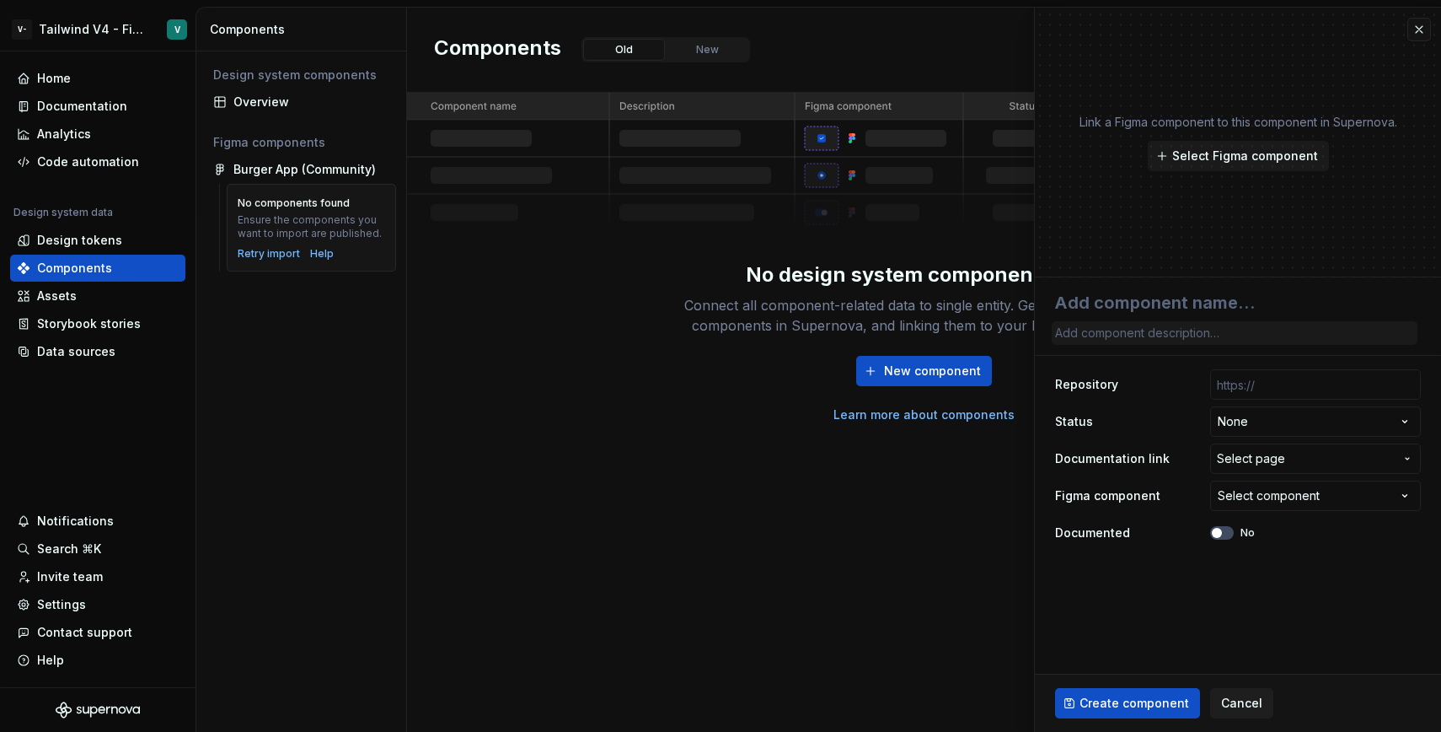
click at [1138, 339] on textarea at bounding box center [1235, 333] width 366 height 24
click at [1223, 158] on span "Select Figma component" at bounding box center [1246, 156] width 146 height 17
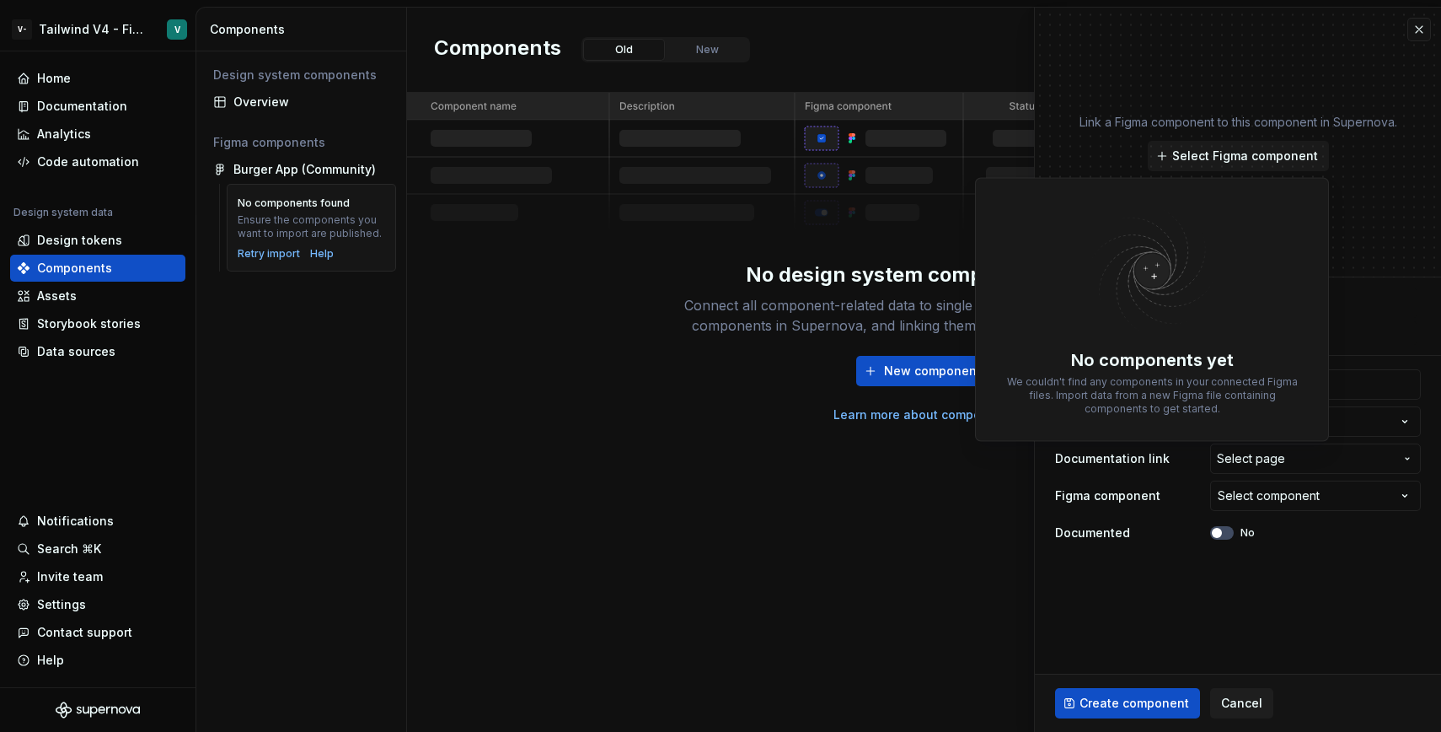
click at [1152, 346] on div "No components yet We couldn't find any components in your connected Figma files…" at bounding box center [1153, 309] width 336 height 245
click at [1228, 709] on span "Cancel" at bounding box center [1241, 703] width 41 height 17
type textarea "*"
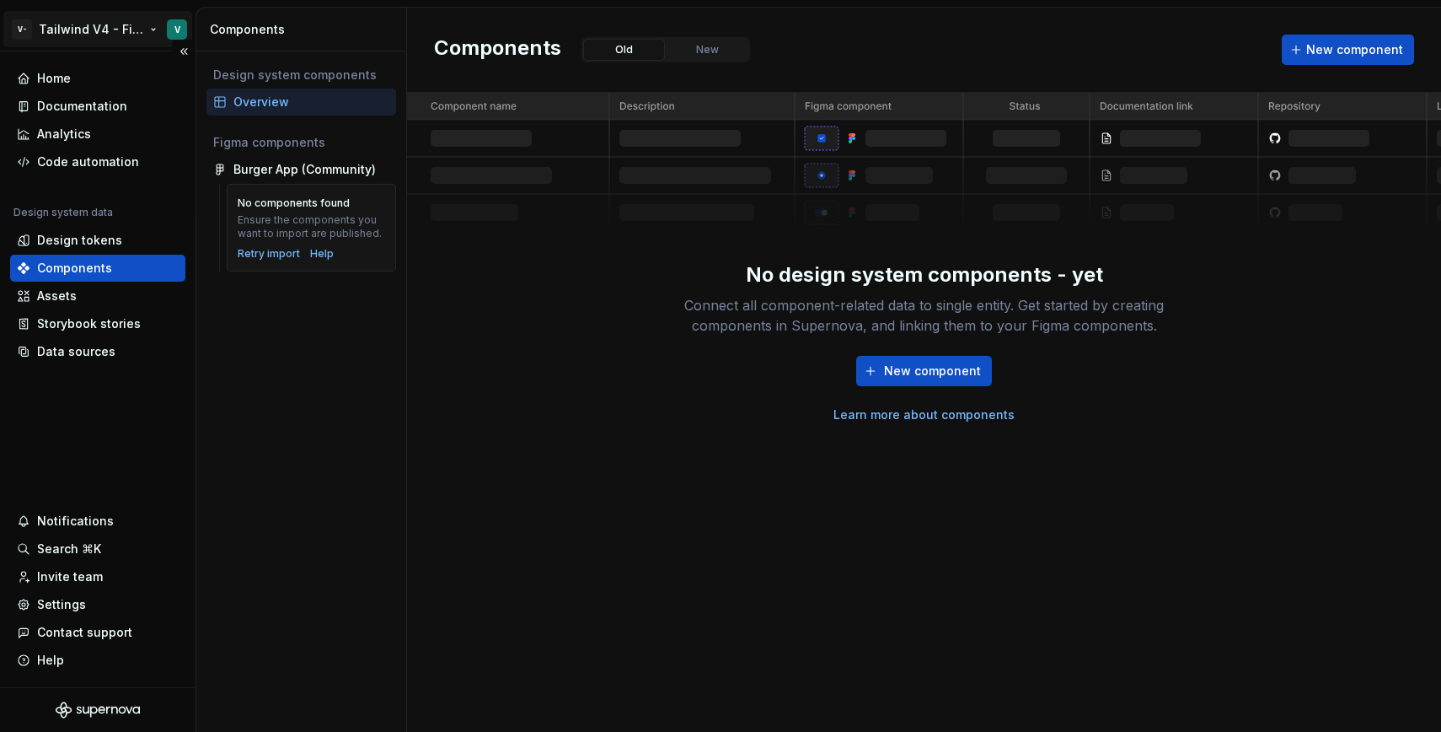
click at [52, 26] on html "V- Tailwind V4 - Figma Variables Test 2 V Home Documentation Analytics Code aut…" at bounding box center [720, 366] width 1441 height 732
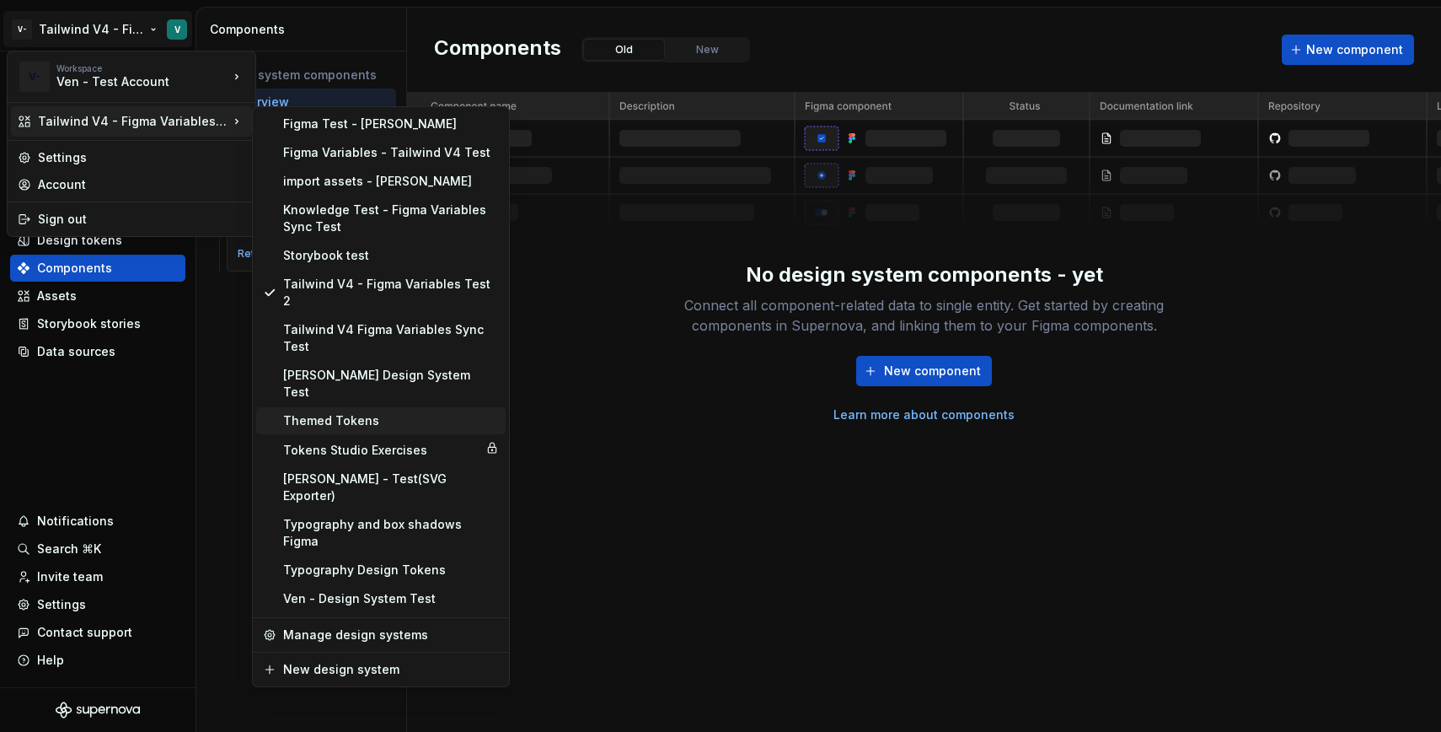
click at [396, 412] on div "Themed Tokens" at bounding box center [391, 420] width 216 height 17
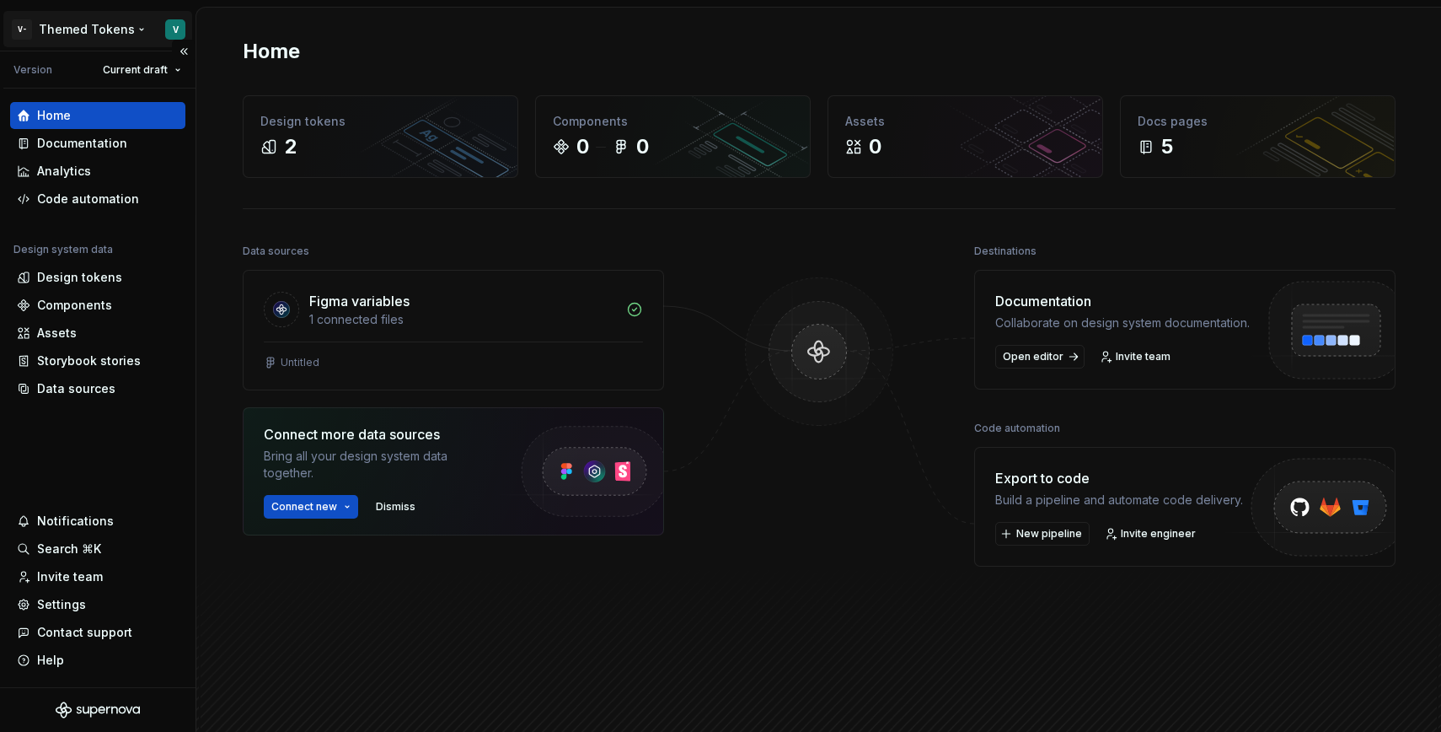
click at [109, 24] on html "V- Themed Tokens V Version Current draft Home Documentation Analytics Code auto…" at bounding box center [720, 366] width 1441 height 732
